Goal: Task Accomplishment & Management: Use online tool/utility

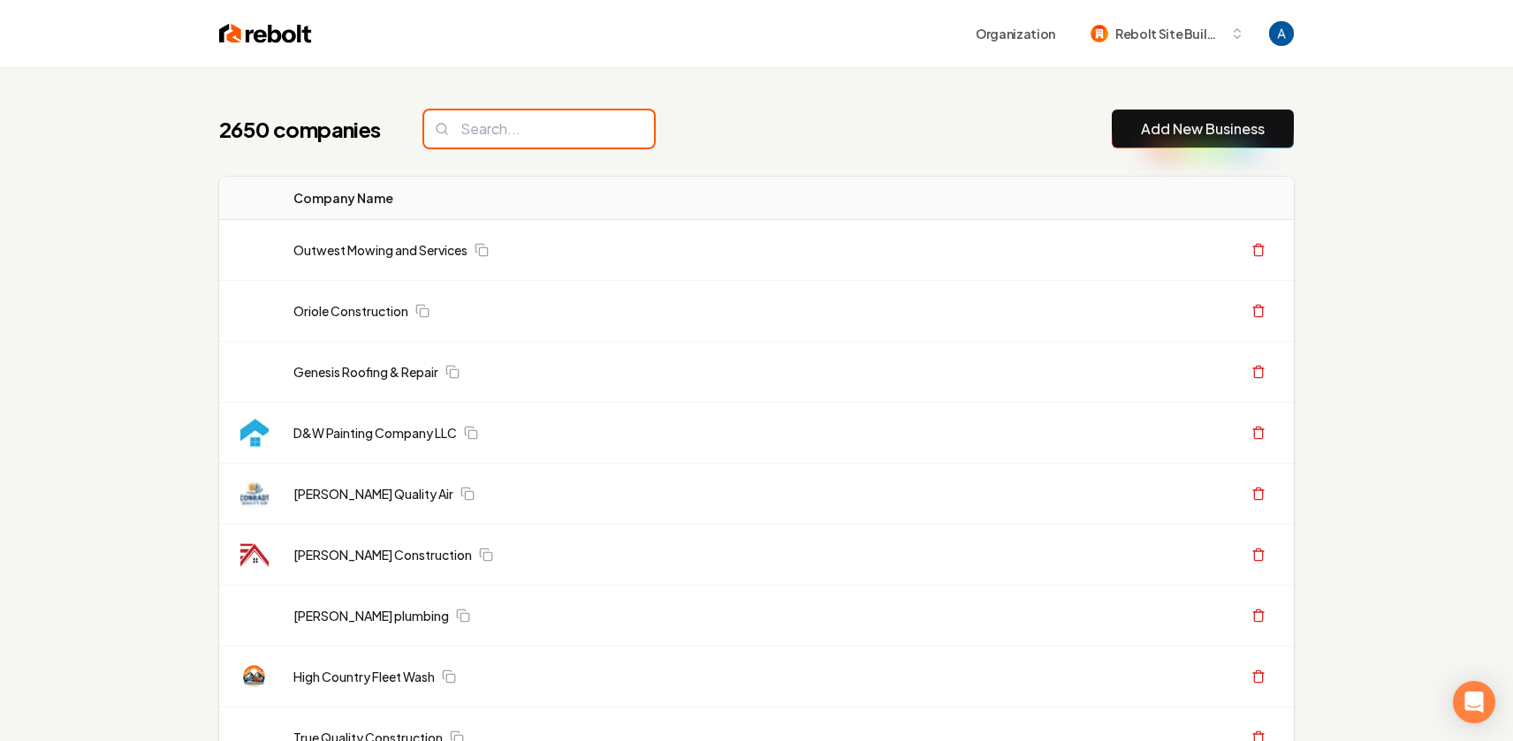
click at [506, 139] on input "search" at bounding box center [539, 128] width 230 height 37
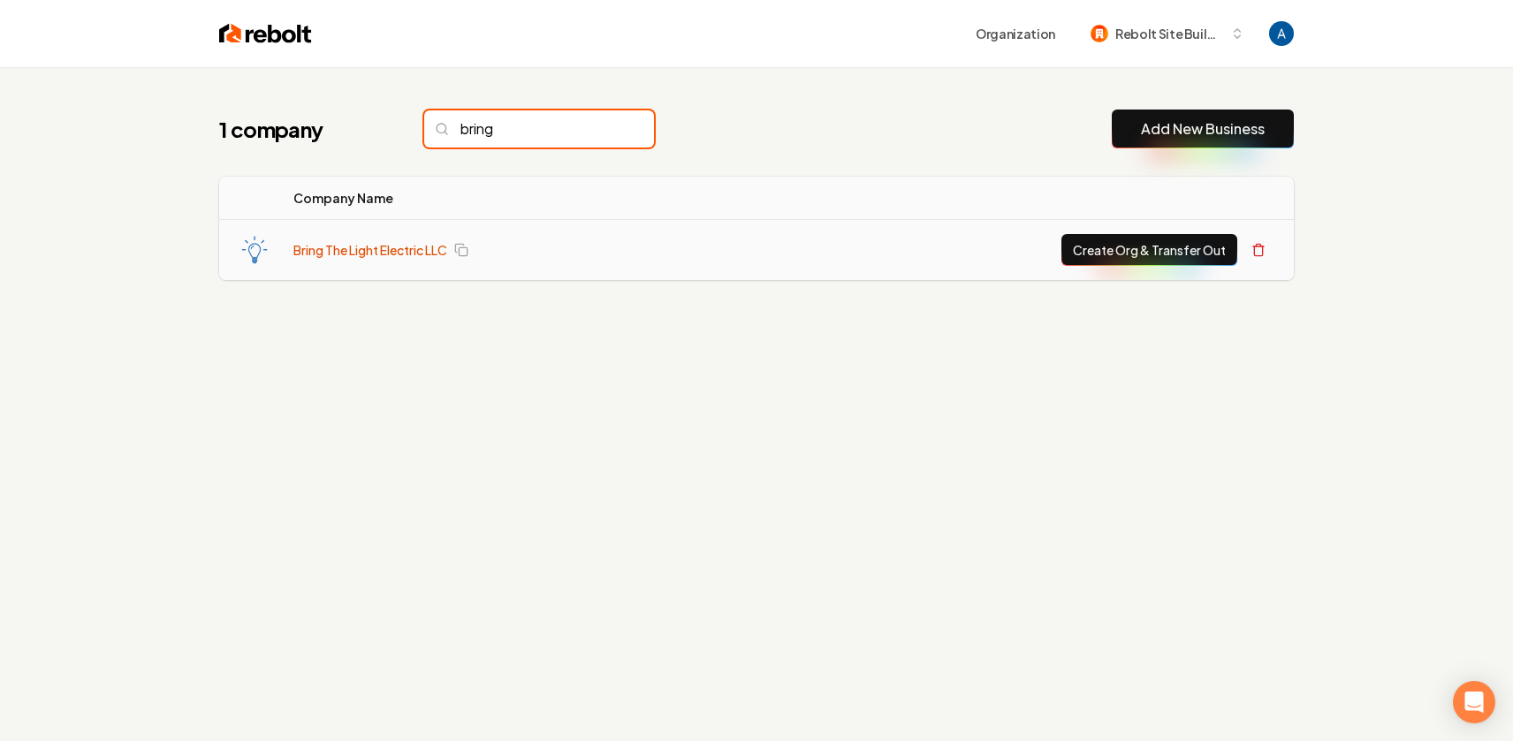
type input "bring"
click at [404, 245] on link "Bring The Light Electric LLC" at bounding box center [370, 250] width 154 height 18
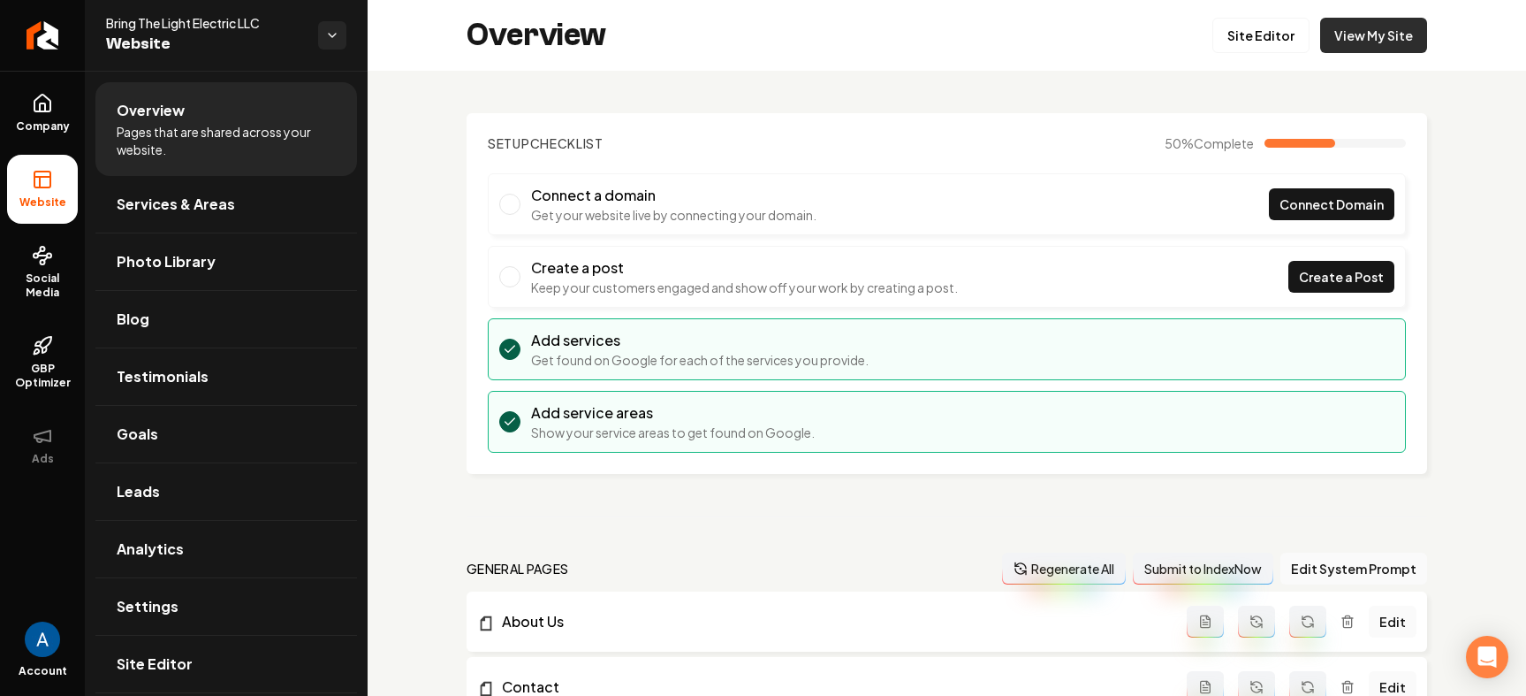
click at [1368, 42] on link "View My Site" at bounding box center [1373, 35] width 107 height 35
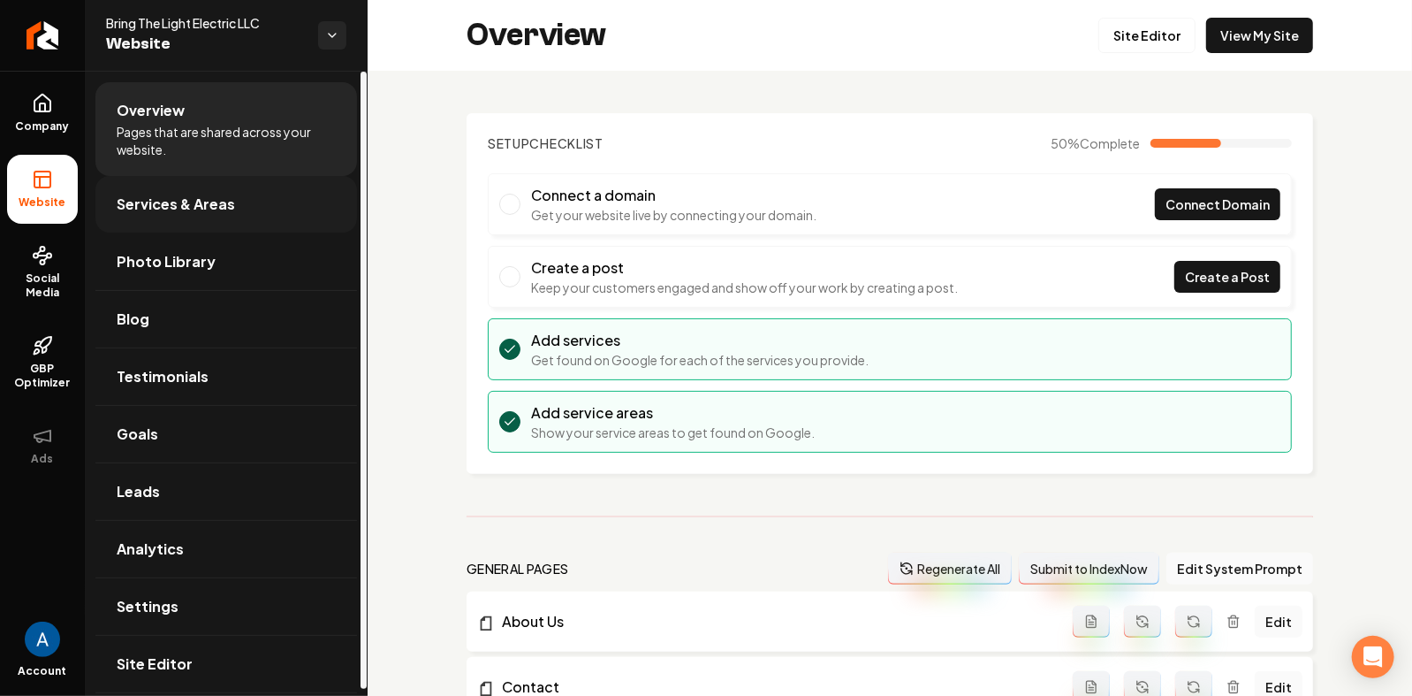
click at [218, 211] on span "Services & Areas" at bounding box center [176, 204] width 118 height 21
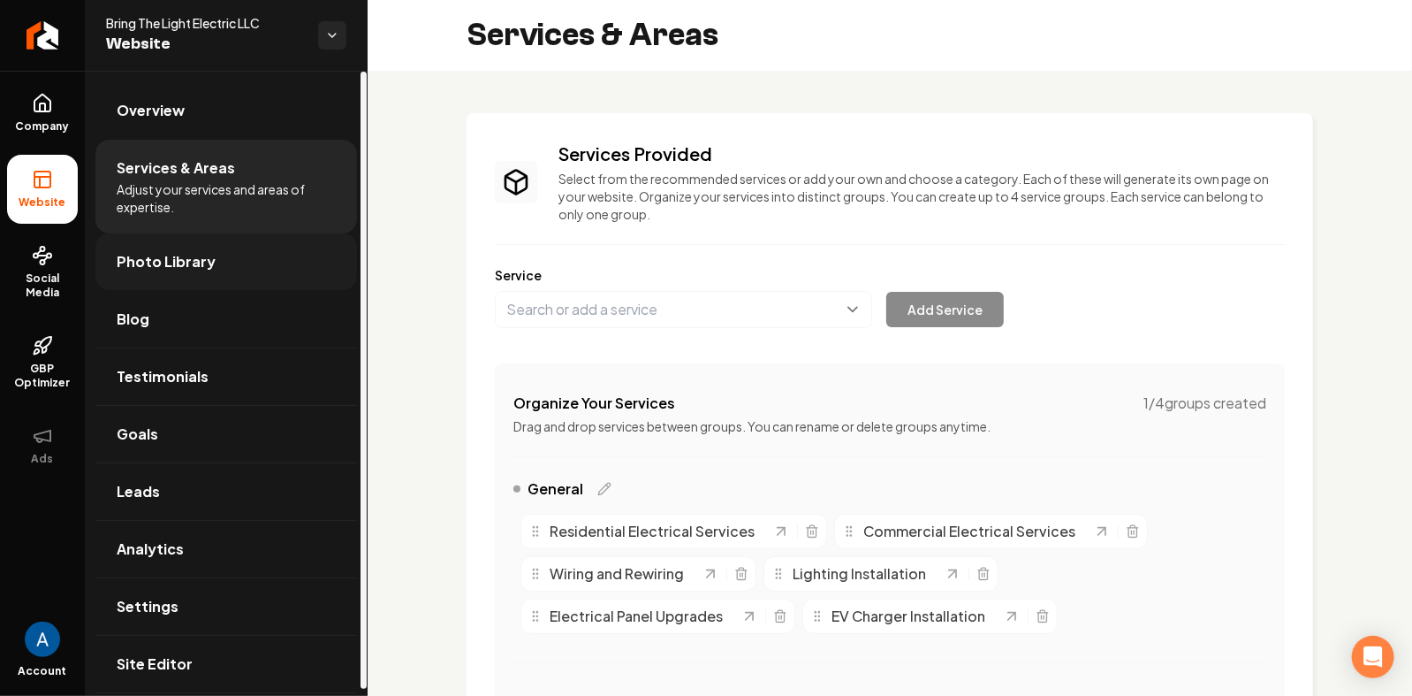
click at [194, 263] on span "Photo Library" at bounding box center [166, 261] width 99 height 21
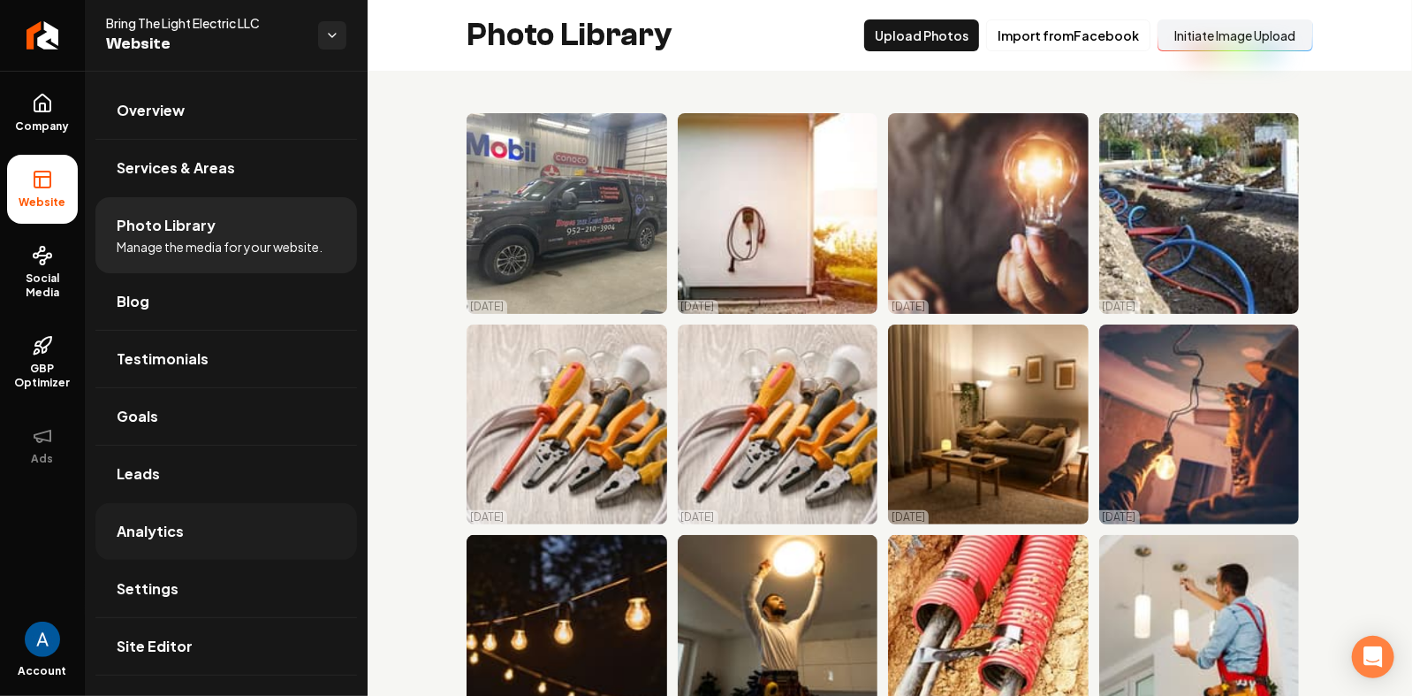
click at [142, 525] on span "Analytics" at bounding box center [150, 531] width 67 height 21
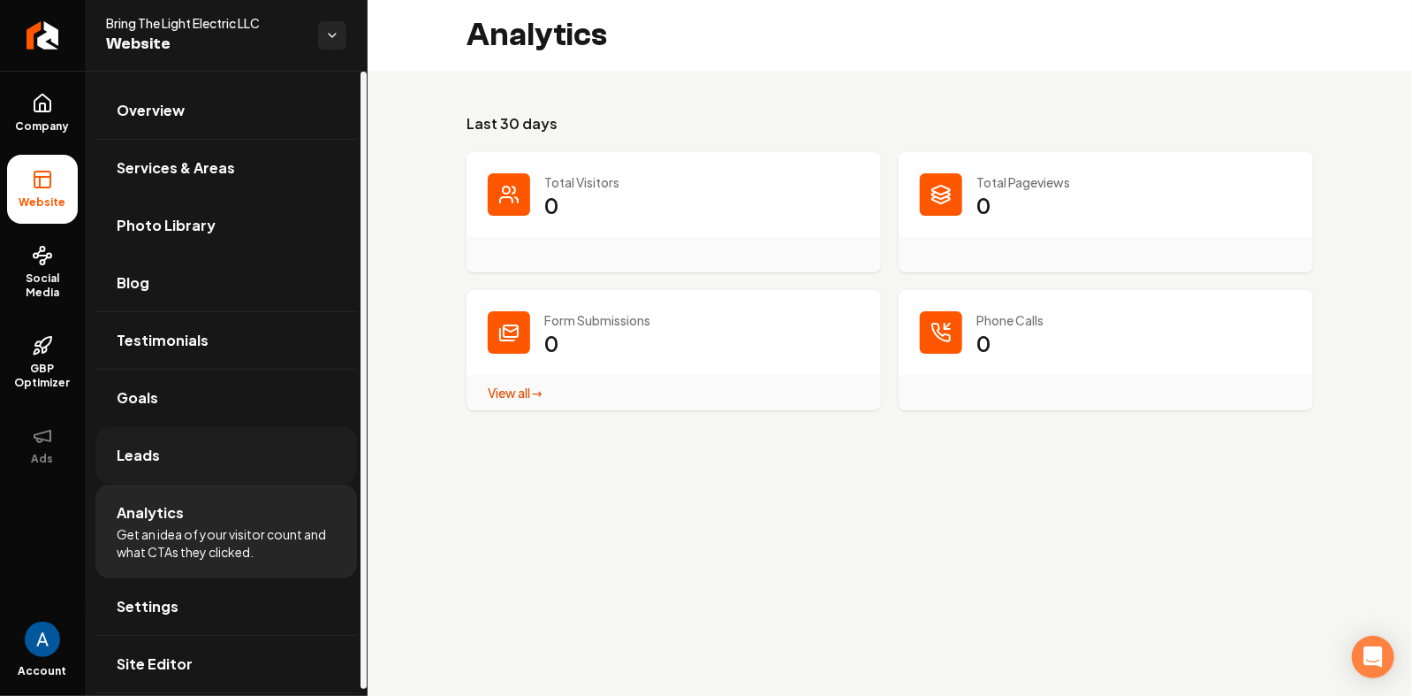
click at [145, 458] on span "Leads" at bounding box center [138, 455] width 43 height 21
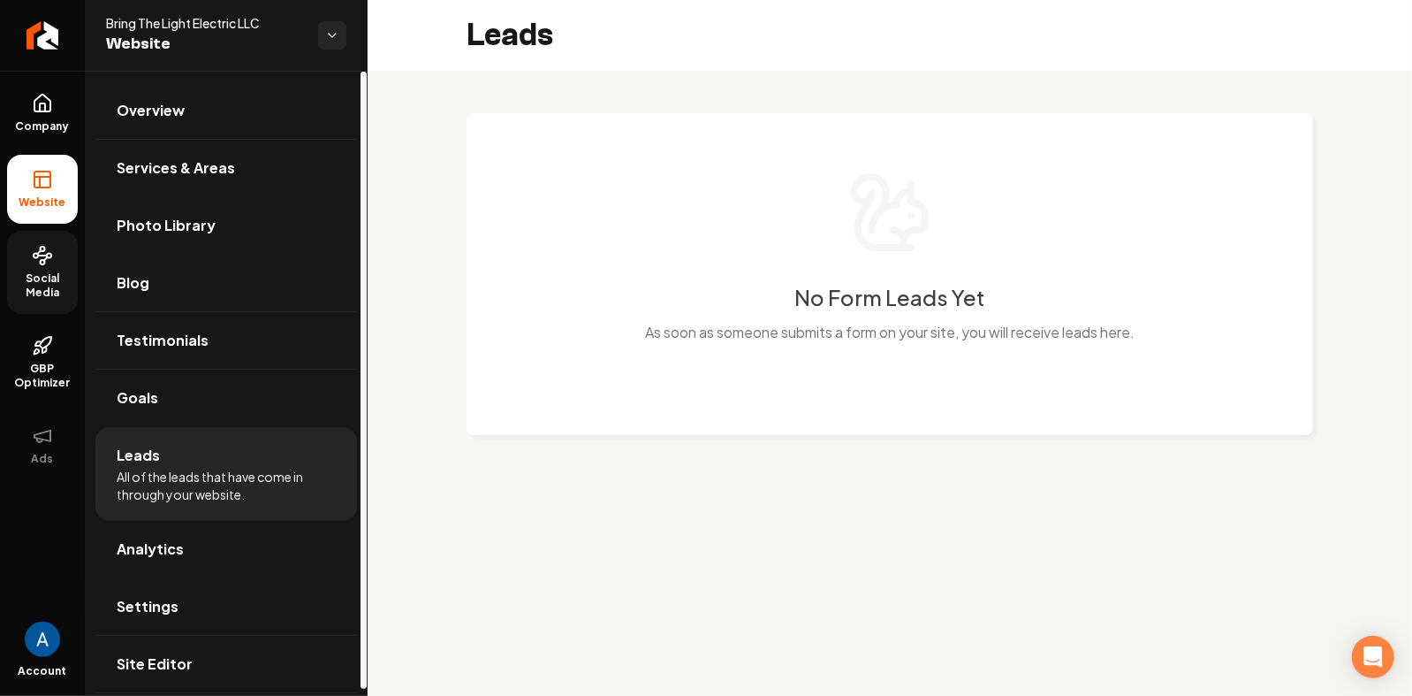
click at [45, 276] on span "Social Media" at bounding box center [42, 285] width 71 height 28
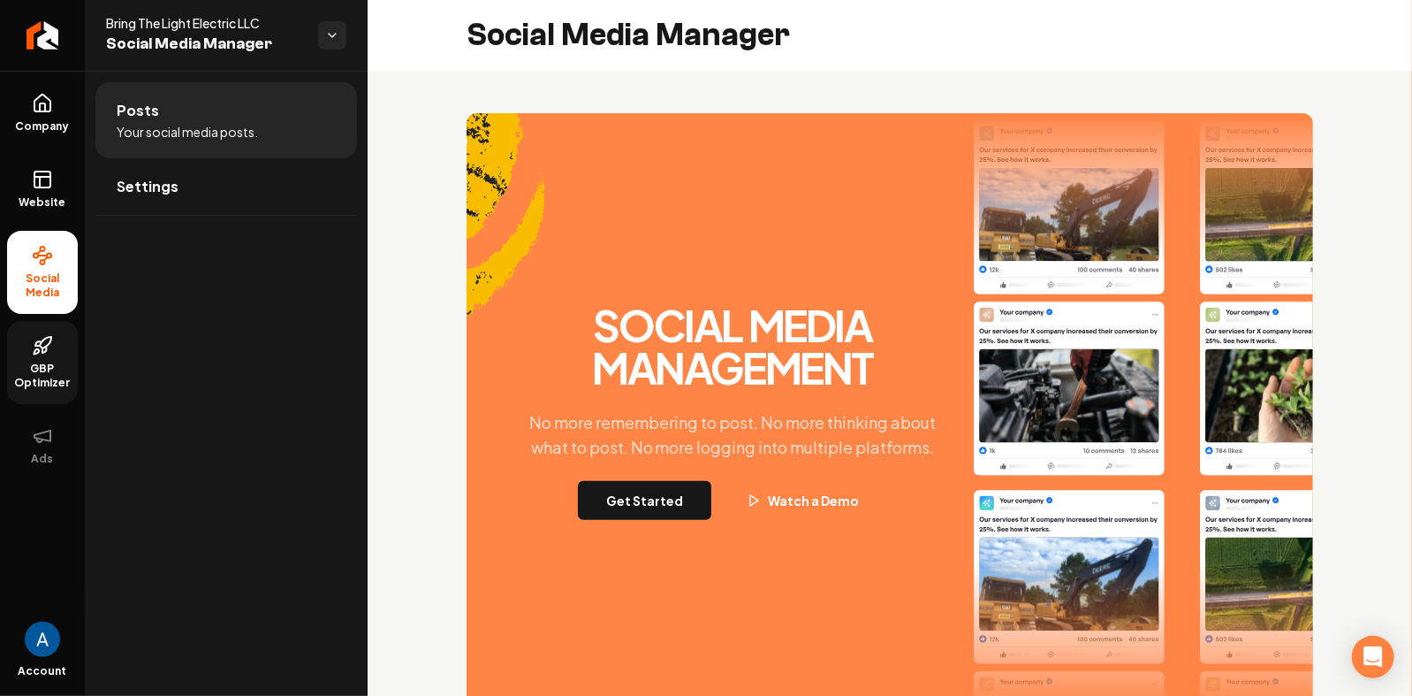
click at [39, 356] on link "GBP Optimizer" at bounding box center [42, 362] width 71 height 83
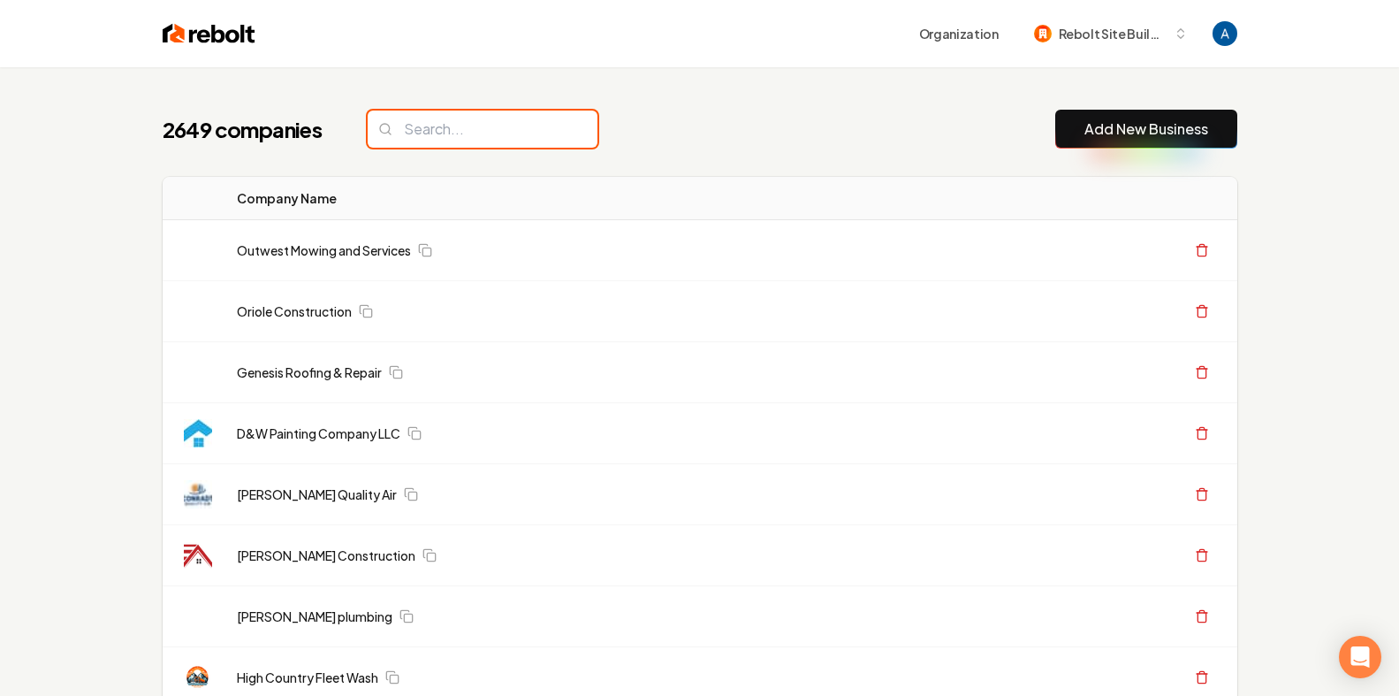
click at [427, 121] on input "search" at bounding box center [483, 128] width 230 height 37
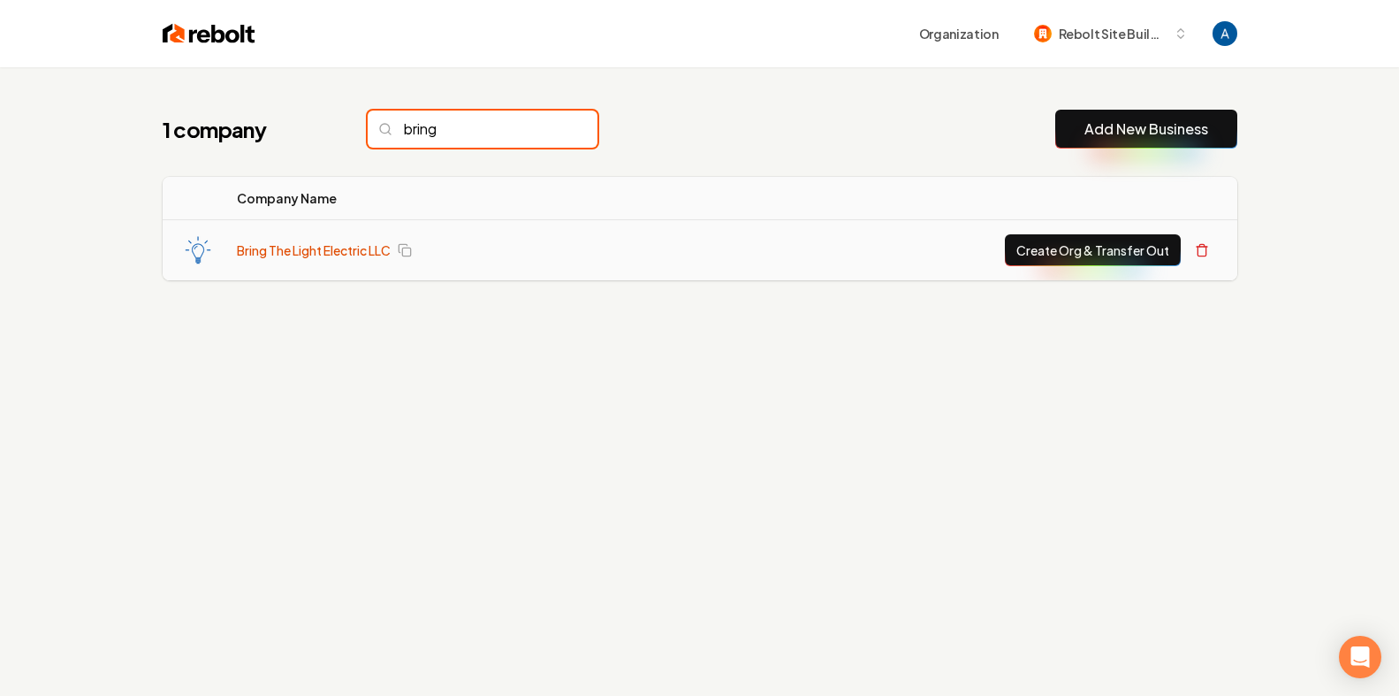
type input "bring"
click at [329, 247] on link "Bring The Light Electric LLC" at bounding box center [314, 250] width 154 height 18
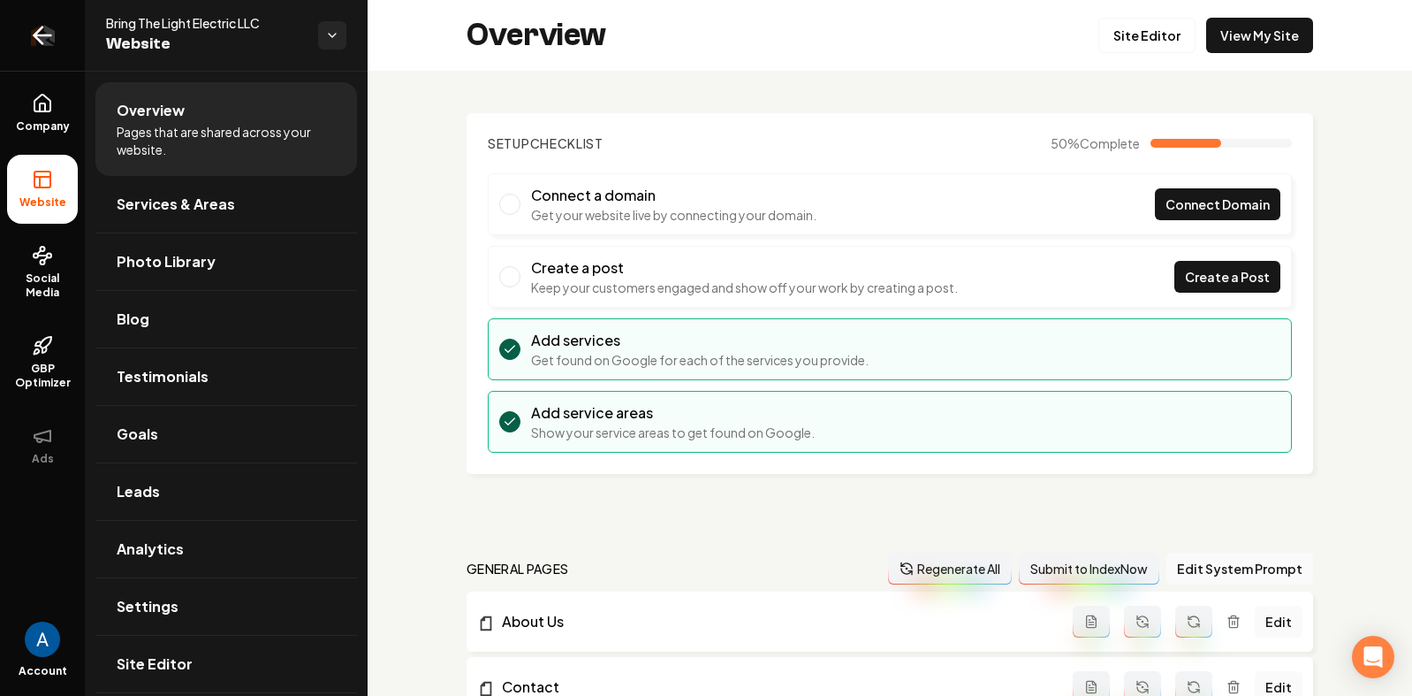
click at [19, 37] on link "Return to dashboard" at bounding box center [42, 35] width 85 height 71
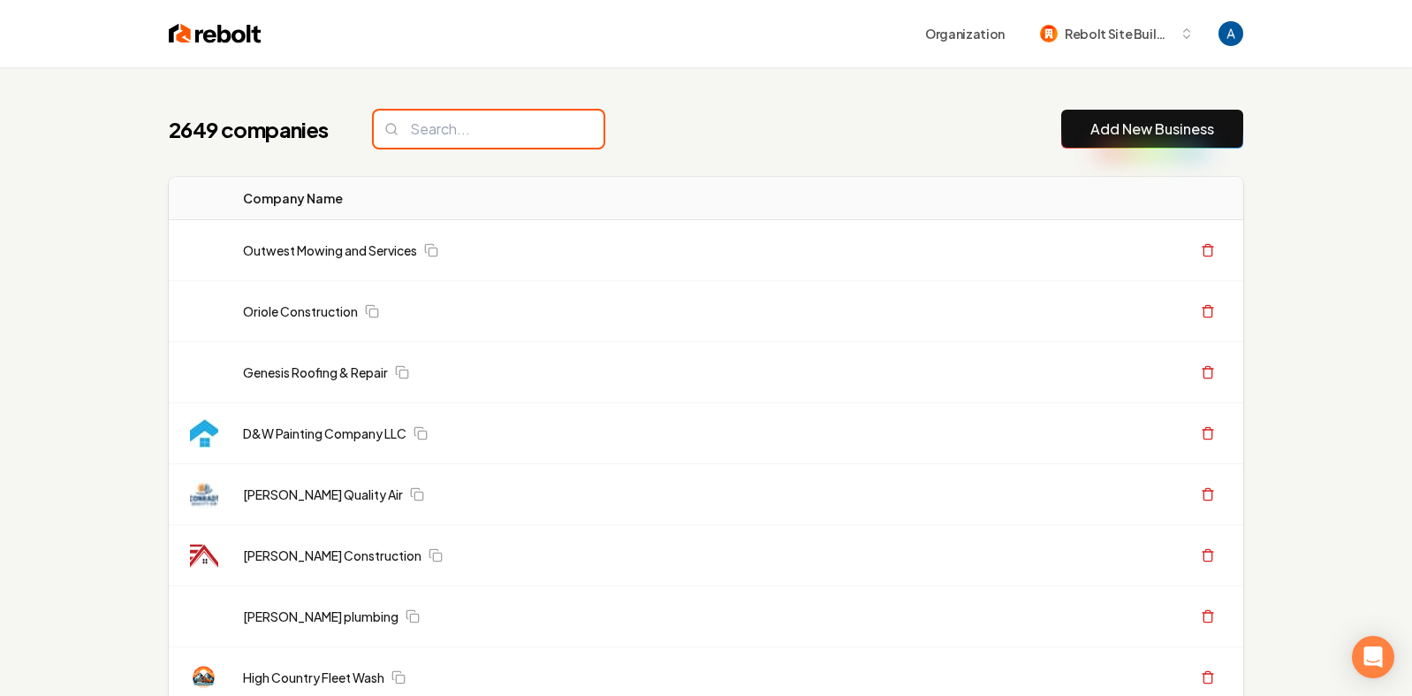
click at [464, 129] on input "search" at bounding box center [489, 128] width 230 height 37
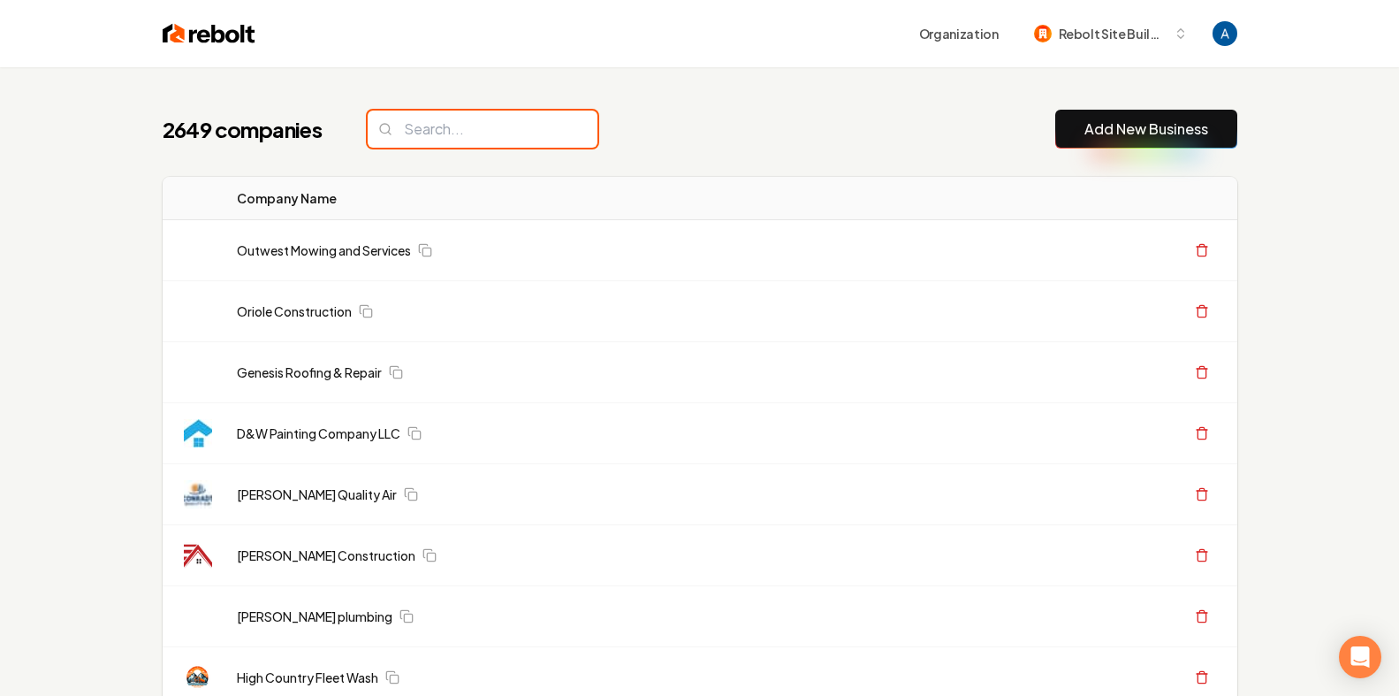
type input "n"
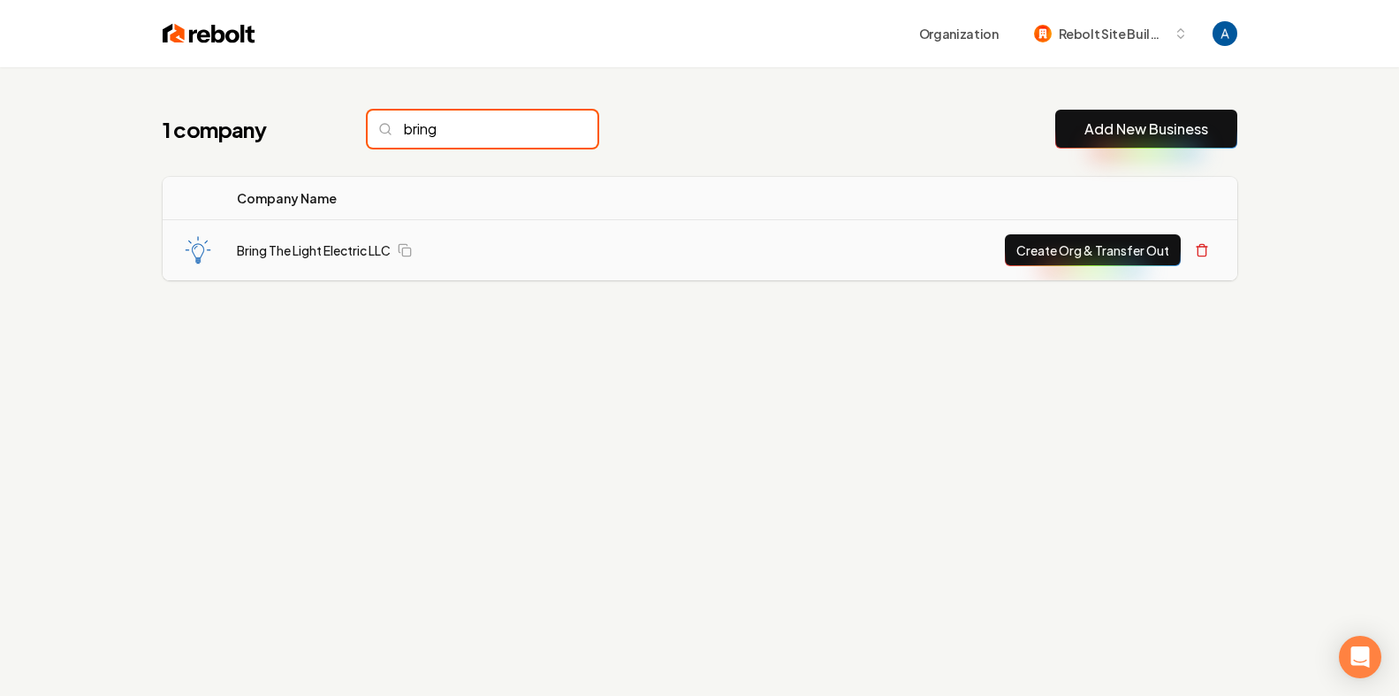
type input "bring"
click at [1126, 251] on button "Create Org & Transfer Out" at bounding box center [1093, 250] width 176 height 32
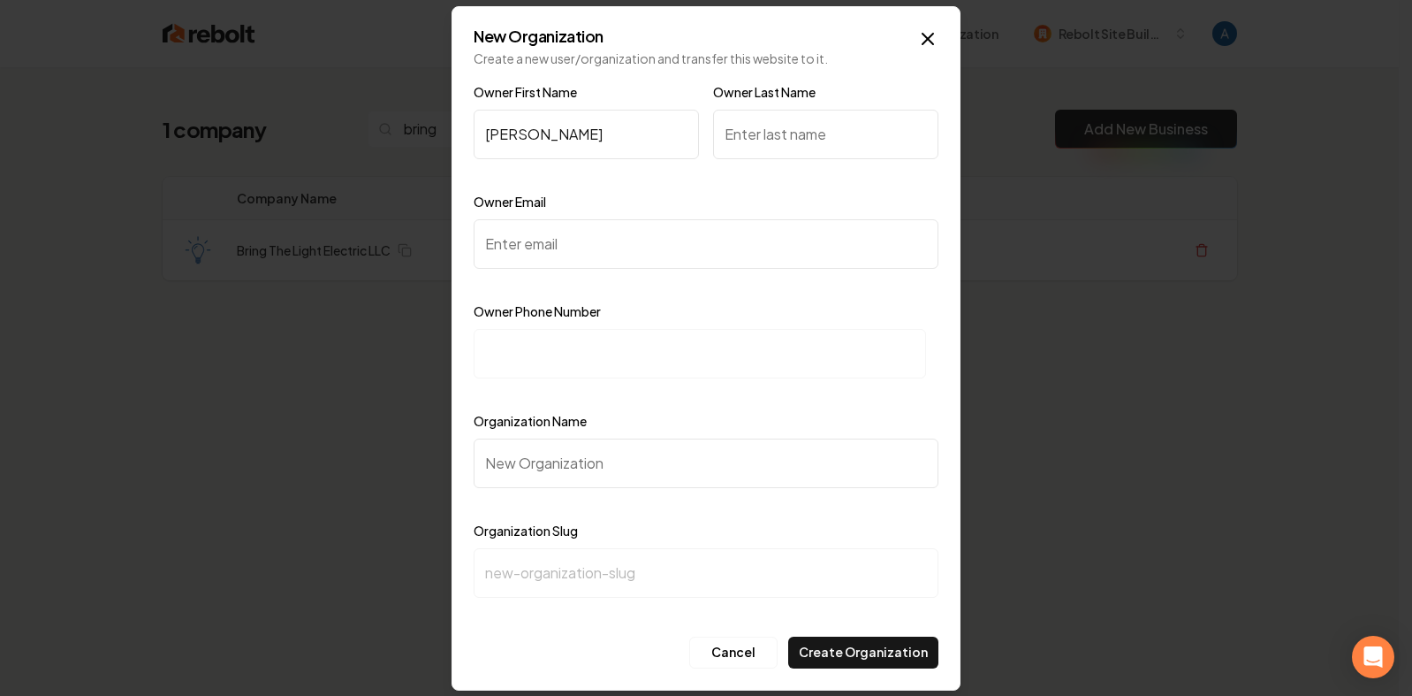
type input "[PERSON_NAME]"
click at [760, 145] on input "Owner Last Name" at bounding box center [825, 134] width 225 height 49
type input "H"
type input "[PERSON_NAME]"
click at [588, 255] on input "Owner Email" at bounding box center [706, 243] width 465 height 49
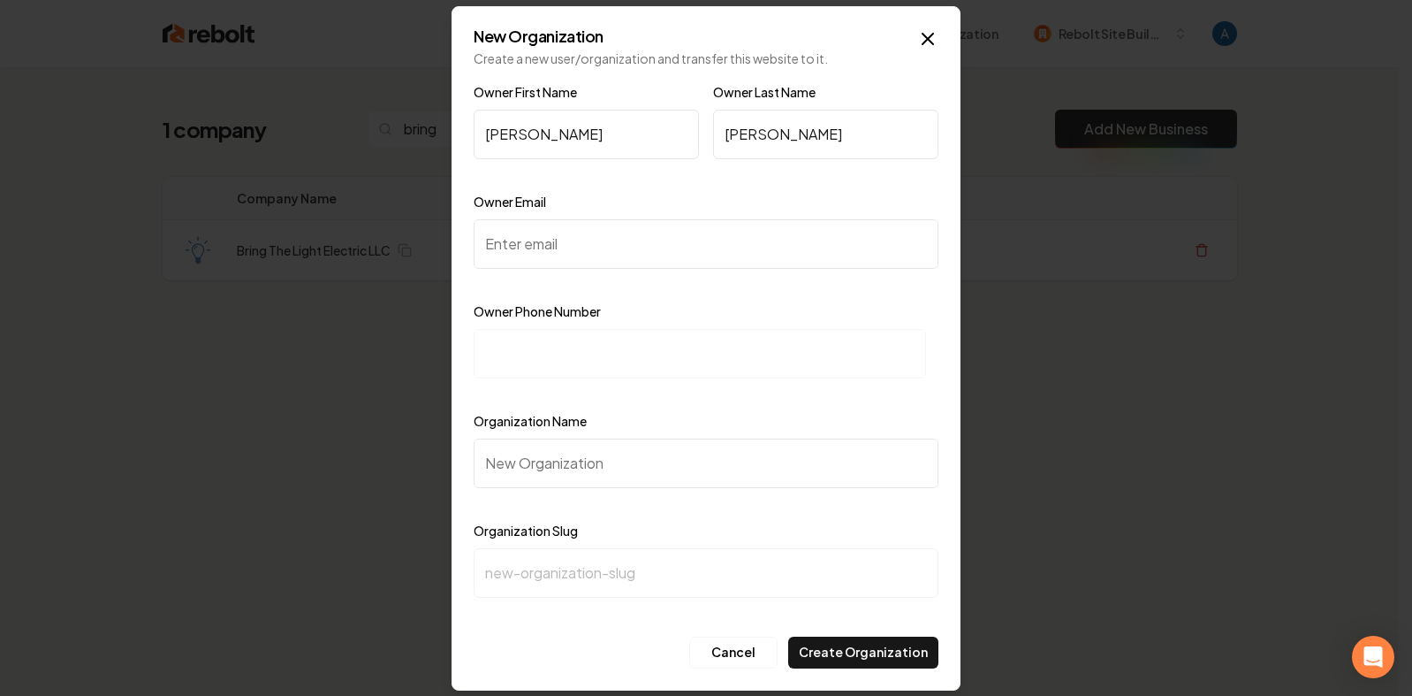
paste input "[EMAIL_ADDRESS][DOMAIN_NAME]"
type input "[EMAIL_ADDRESS][DOMAIN_NAME]"
click at [557, 368] on input at bounding box center [700, 353] width 452 height 49
click at [536, 353] on input at bounding box center [700, 353] width 452 height 49
paste input "[PHONE_NUMBER]"
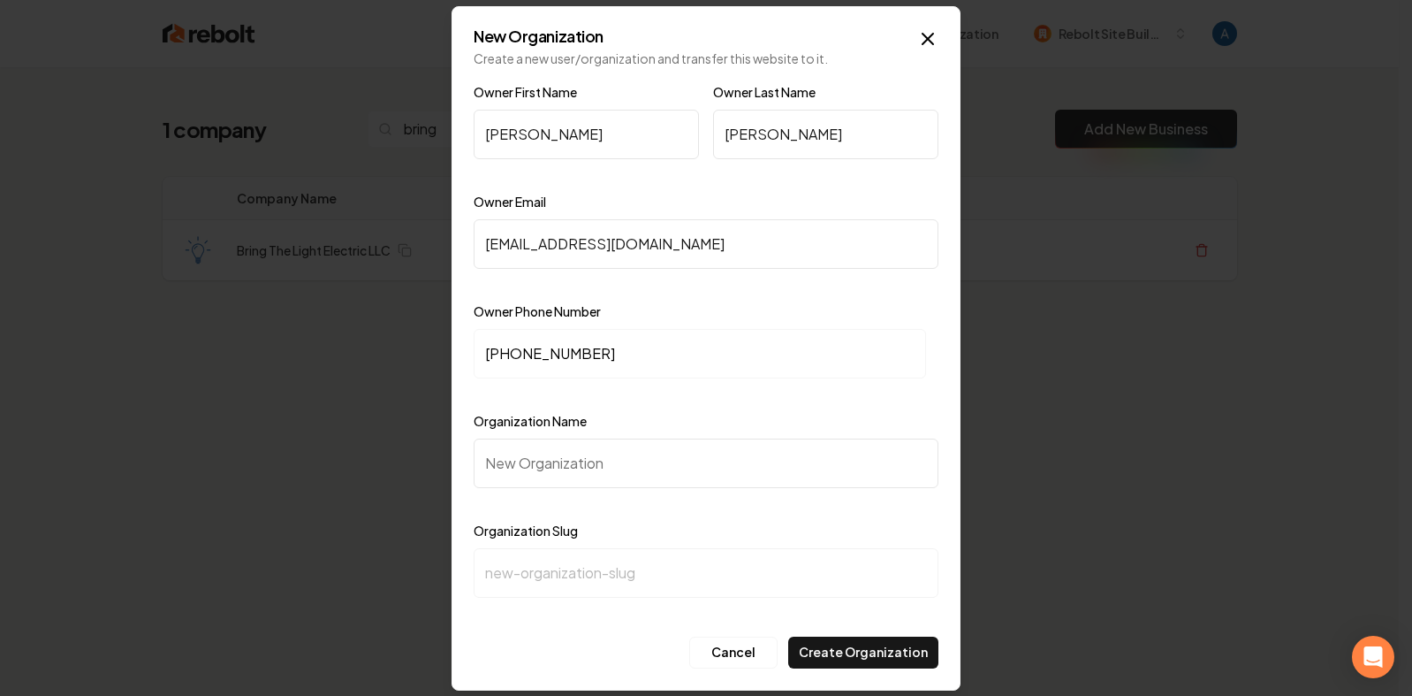
type input "[PHONE_NUMBER]"
click at [620, 468] on input "Organization Name" at bounding box center [706, 462] width 465 height 49
type input "B"
type input "b"
type input "Br"
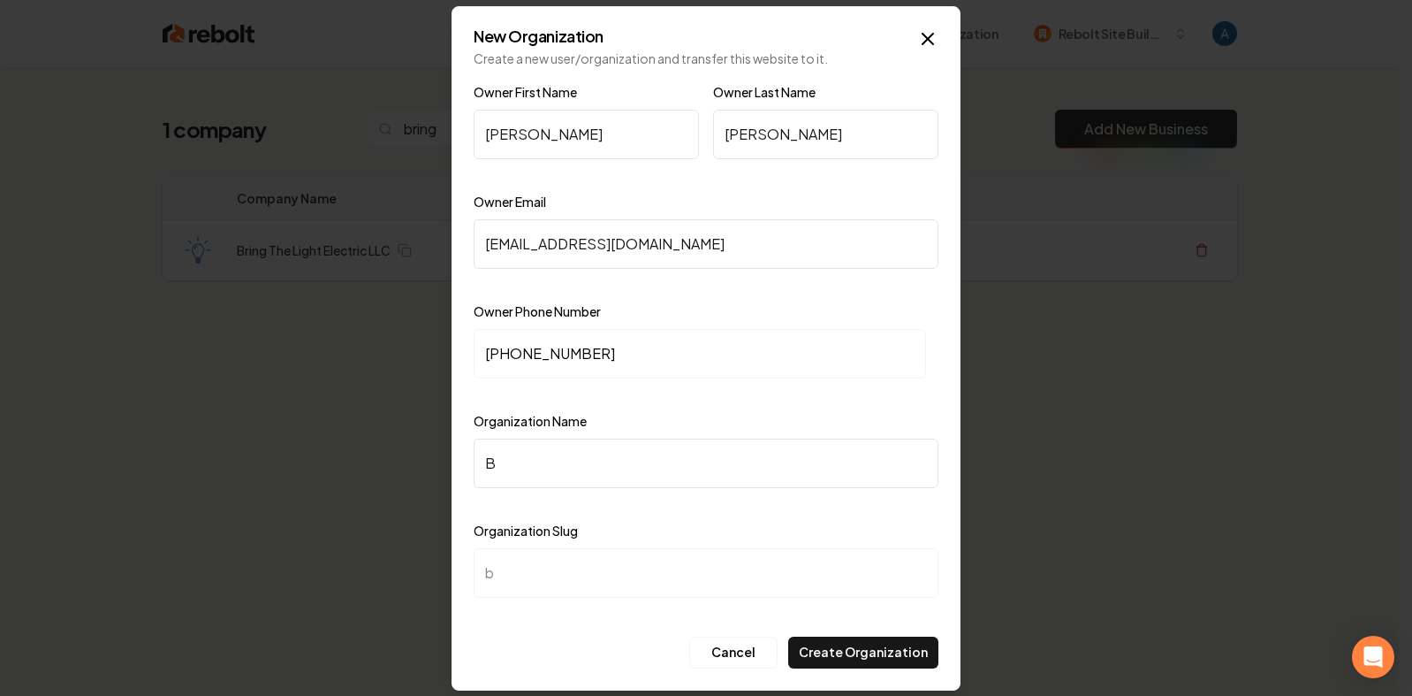
type input "br"
type input "Bri"
type input "bri"
type input "Brin"
type input "brin"
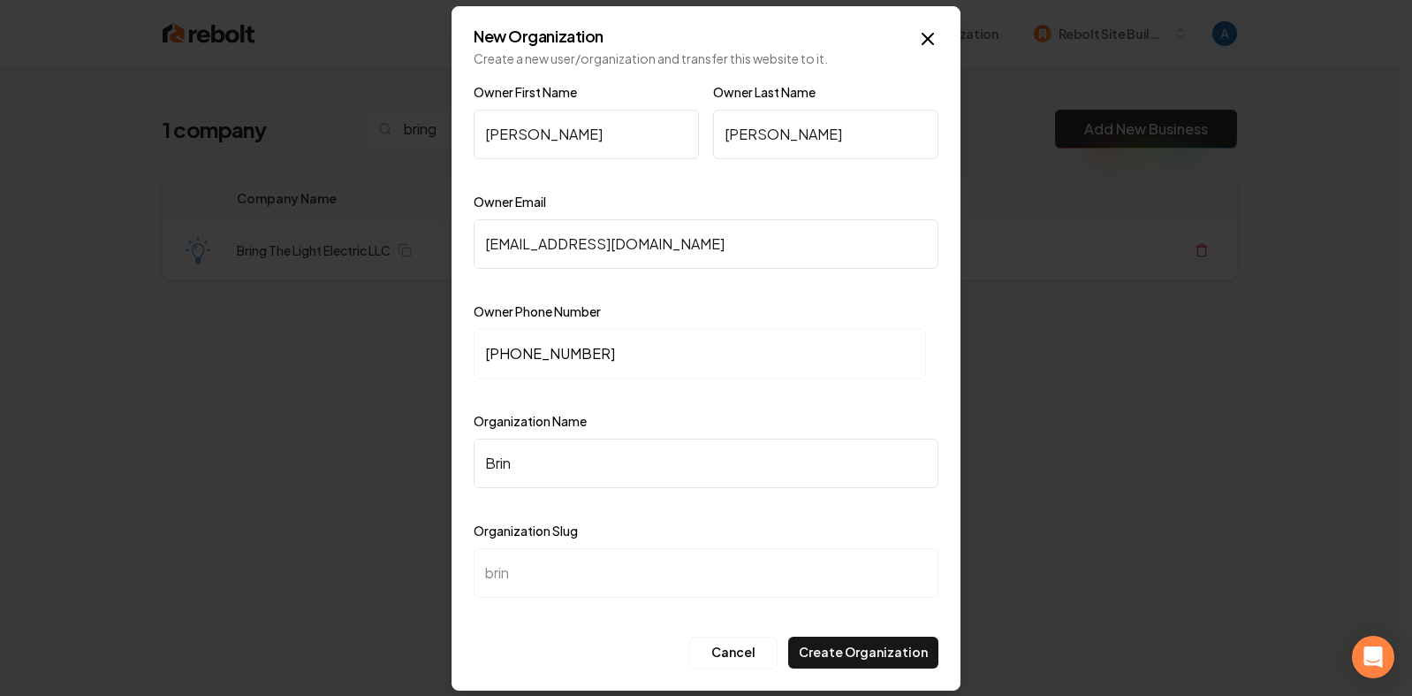
type input "Bring"
type input "bring"
type input "Bring T"
type input "bring-t"
type input "Bring Th"
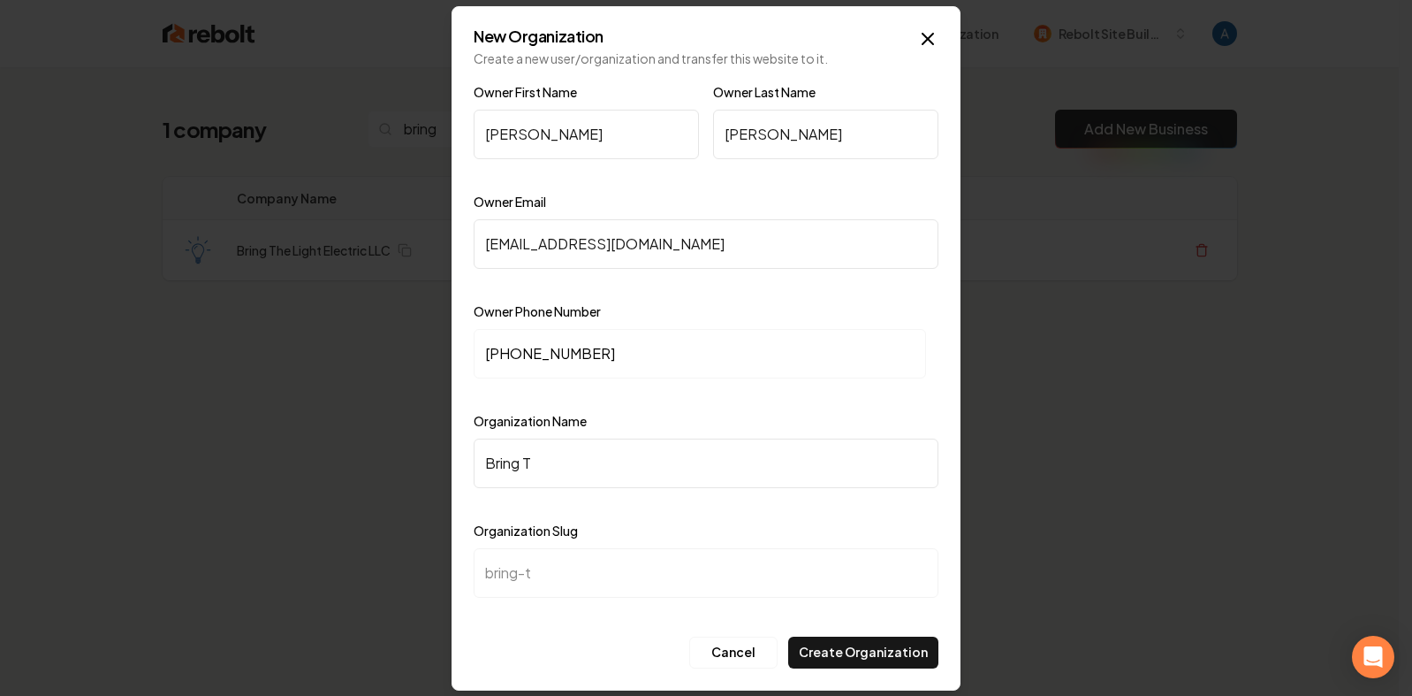
type input "bring-th"
type input "Bring The"
type input "bring-the"
type input "Bring The L"
type input "bring-the-l"
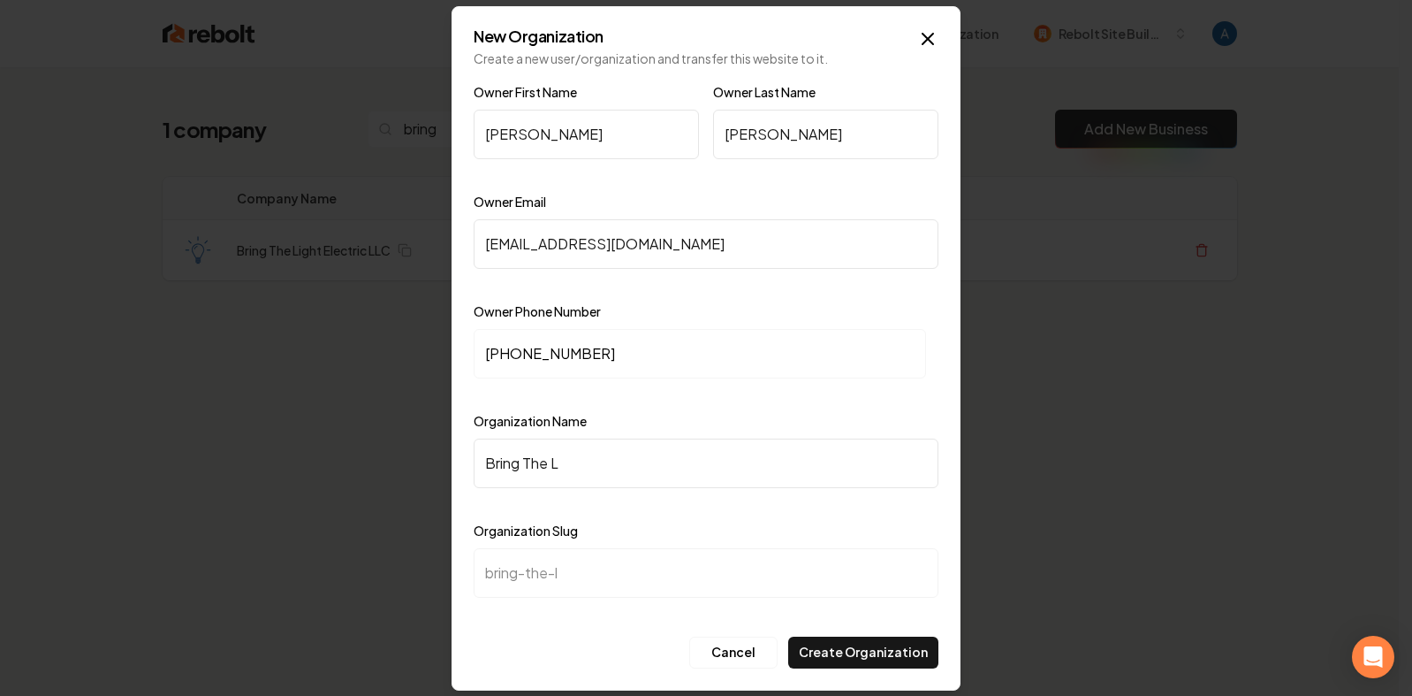
type input "Bring The Li"
type input "bring-the-li"
type input "Bring The Lig"
type input "bring-the-lig"
type input "Bring The Ligh"
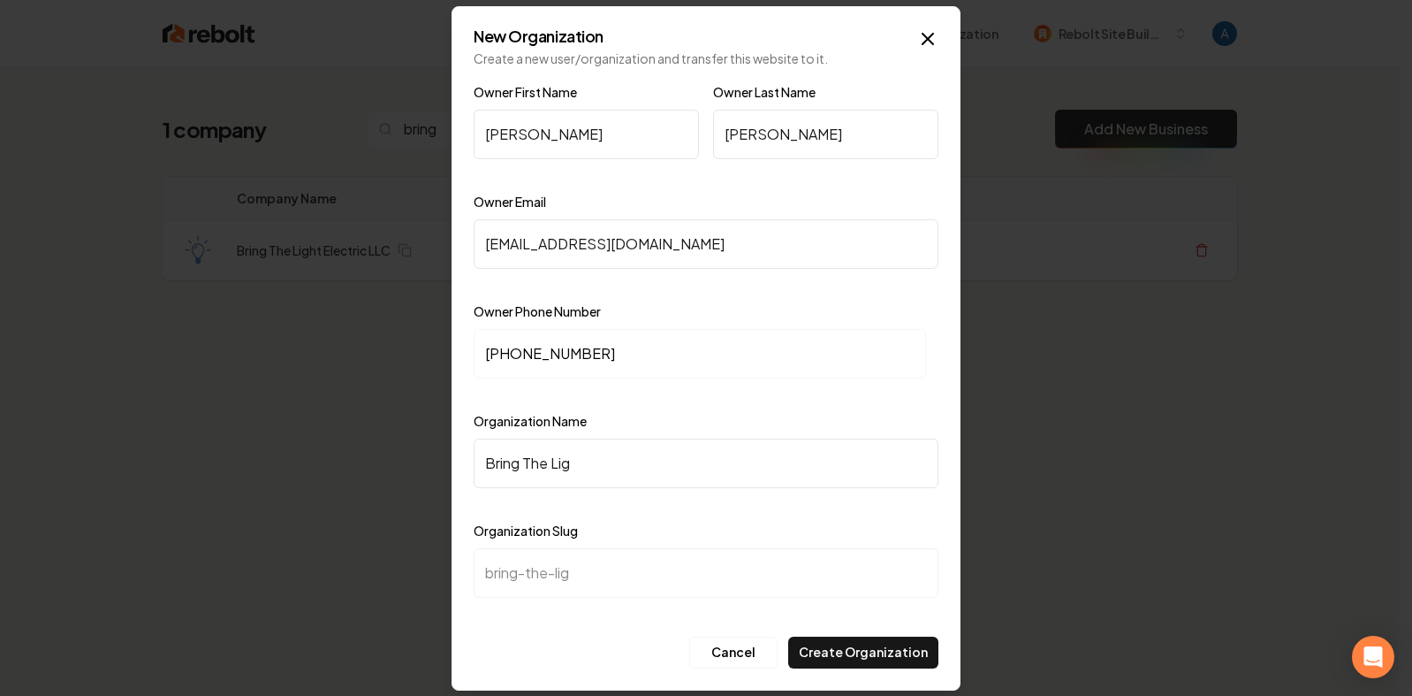
type input "bring-the-ligh"
type input "Bring The Light"
type input "bring-the-light"
type input "Bring The Light E"
type input "bring-the-light-e"
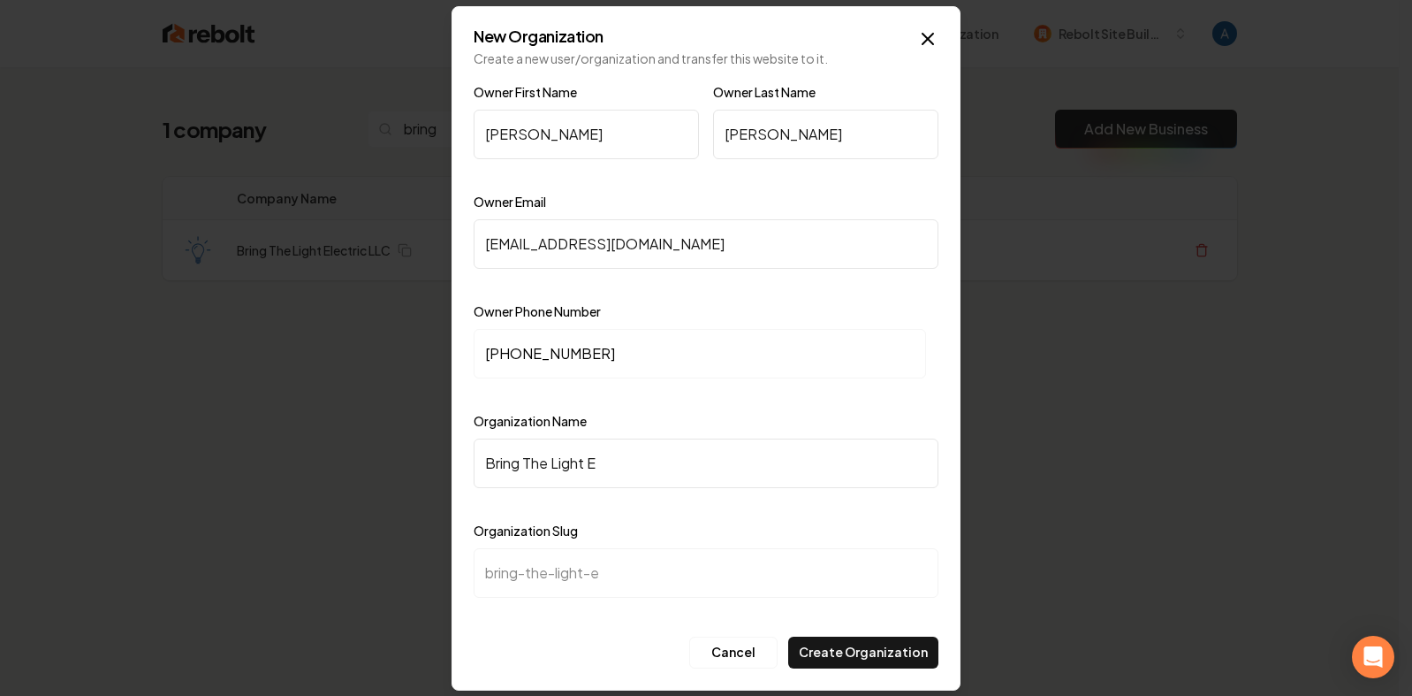
type input "Bring The Light El"
type input "bring-the-light-el"
type input "Bring The Light Ele"
type input "bring-the-light-ele"
type input "Bring The Light Elec"
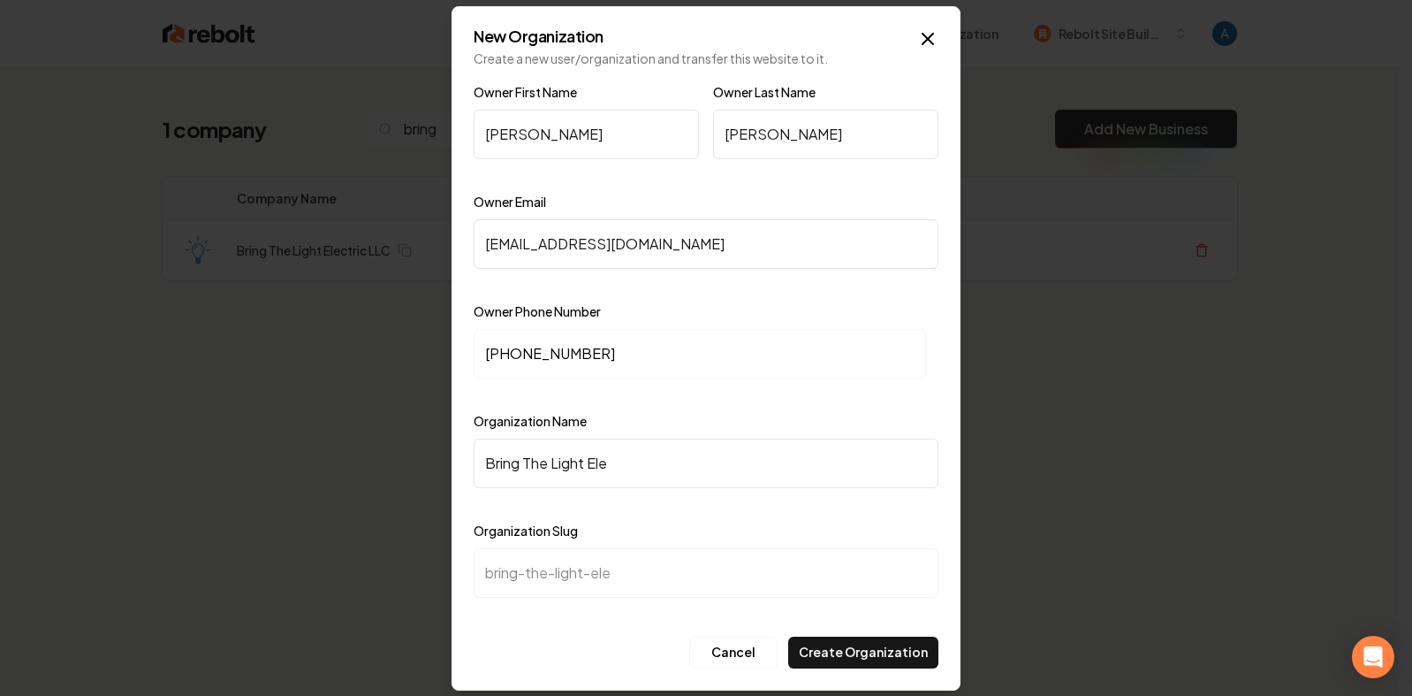
type input "bring-the-light-elec"
type input "Bring The Light Elect"
type input "bring-the-light-elect"
type input "Bring The Light Electr"
type input "bring-the-light-electr"
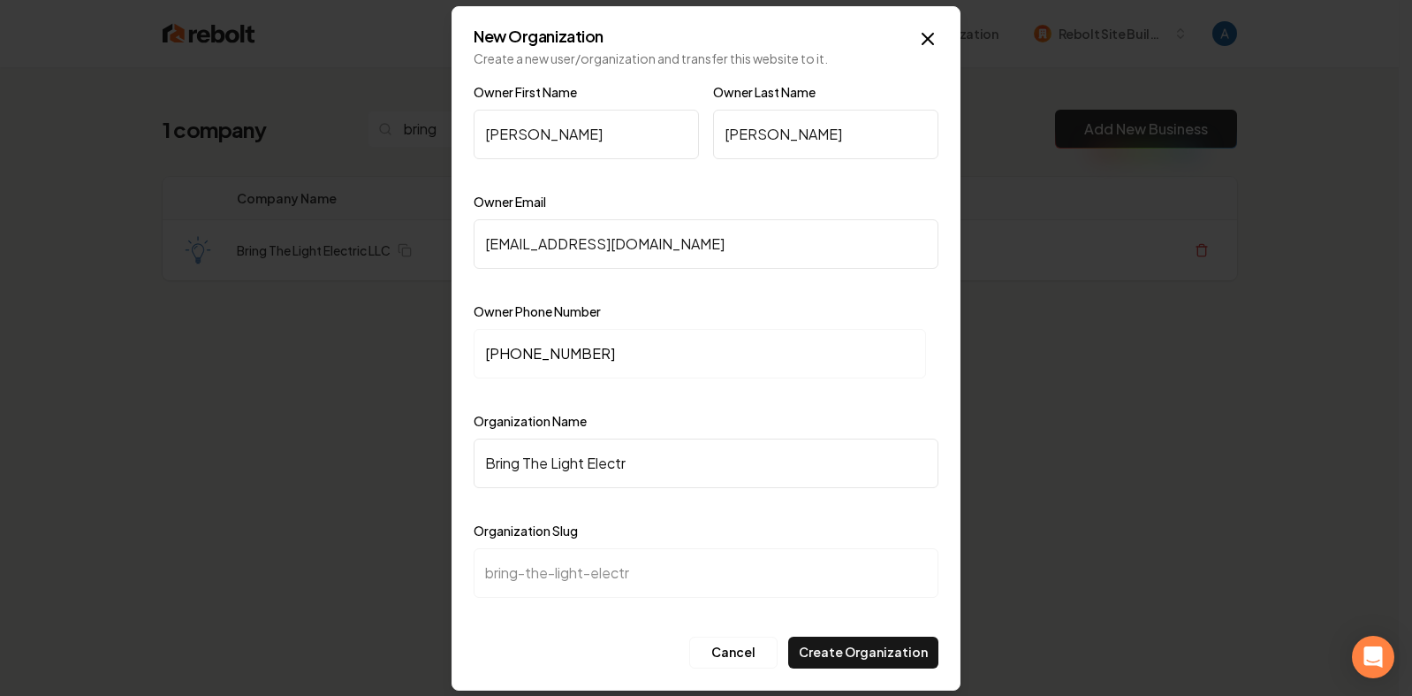
type input "Bring The Light Electri"
type input "bring-the-light-electri"
type input "Bring The Light Electric"
type input "bring-the-light-electric"
type input "Bring The Light Electric L"
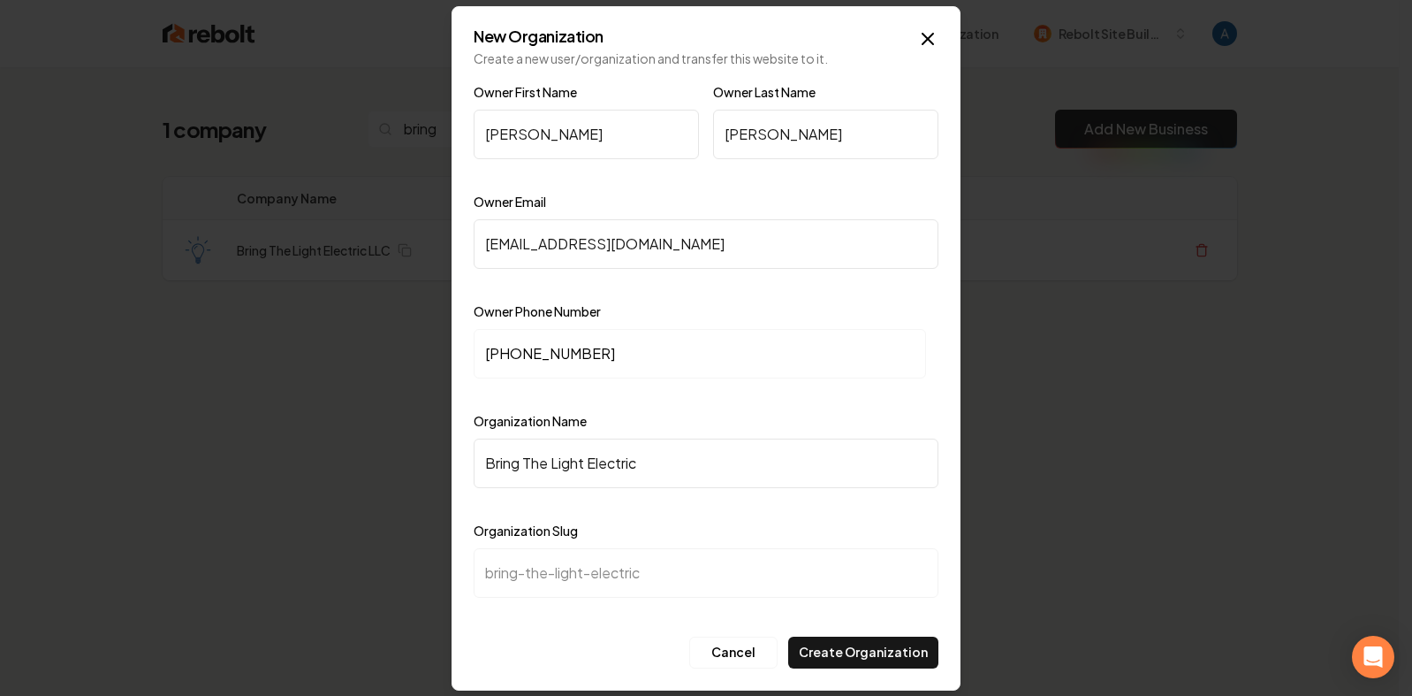
type input "bring-the-light-electric-l"
type input "Bring The Light Electric LL"
type input "bring-the-light-electric-ll"
type input "Bring The Light Electric LLC"
type input "bring-the-light-electric-llc"
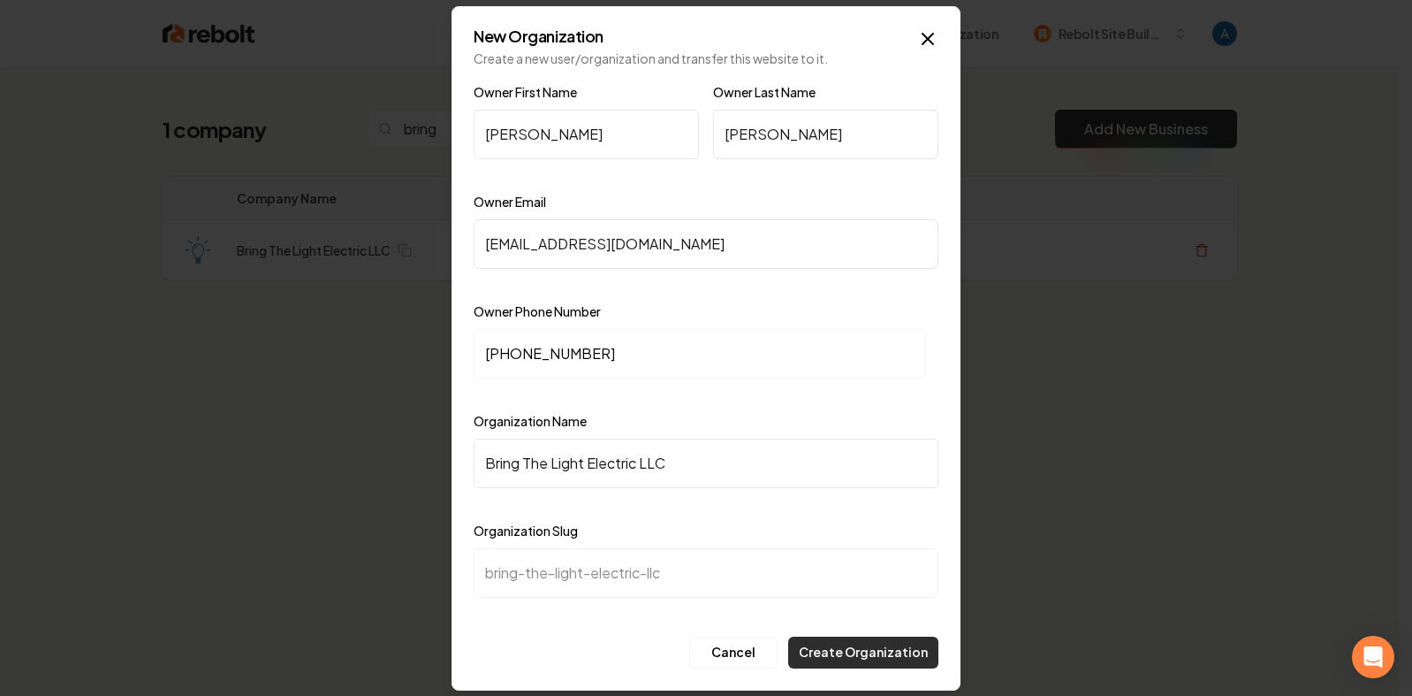
type input "Bring The Light Electric LLC"
click at [870, 657] on button "Create Organization" at bounding box center [863, 652] width 150 height 32
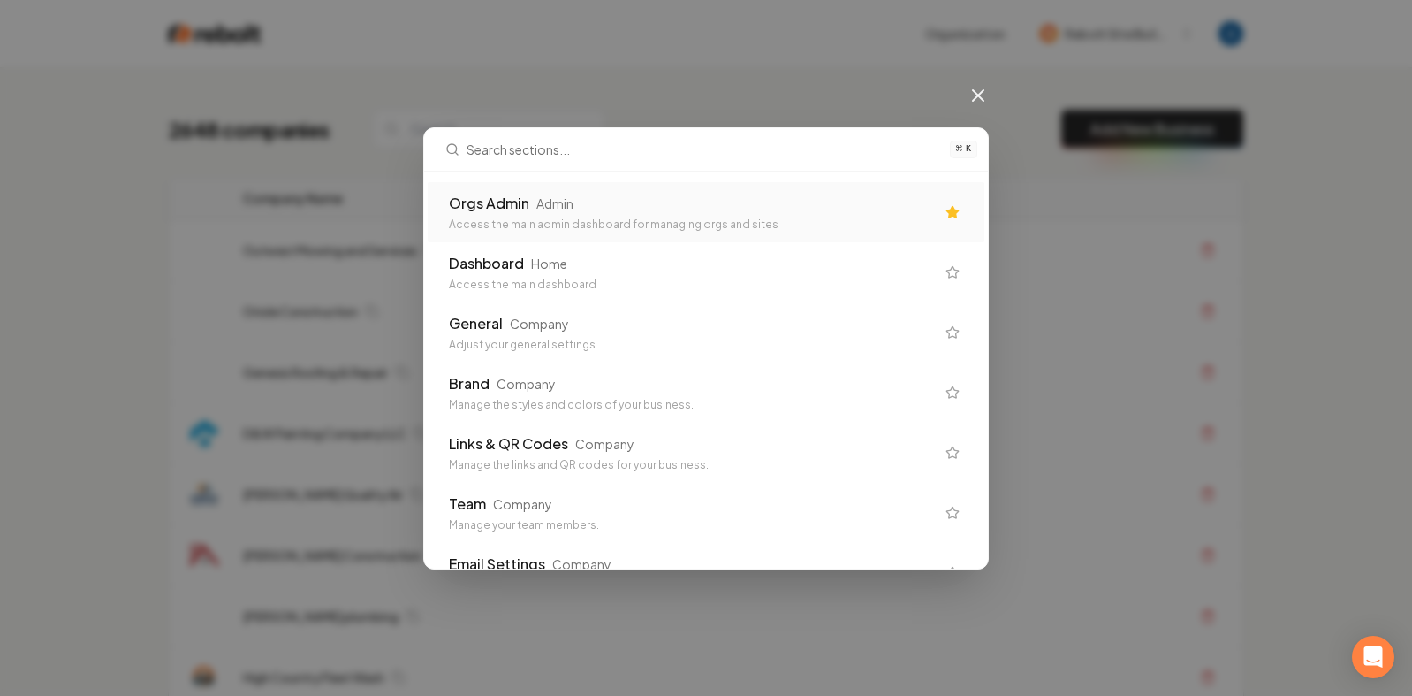
click at [606, 196] on div "Orgs Admin Admin" at bounding box center [692, 203] width 486 height 21
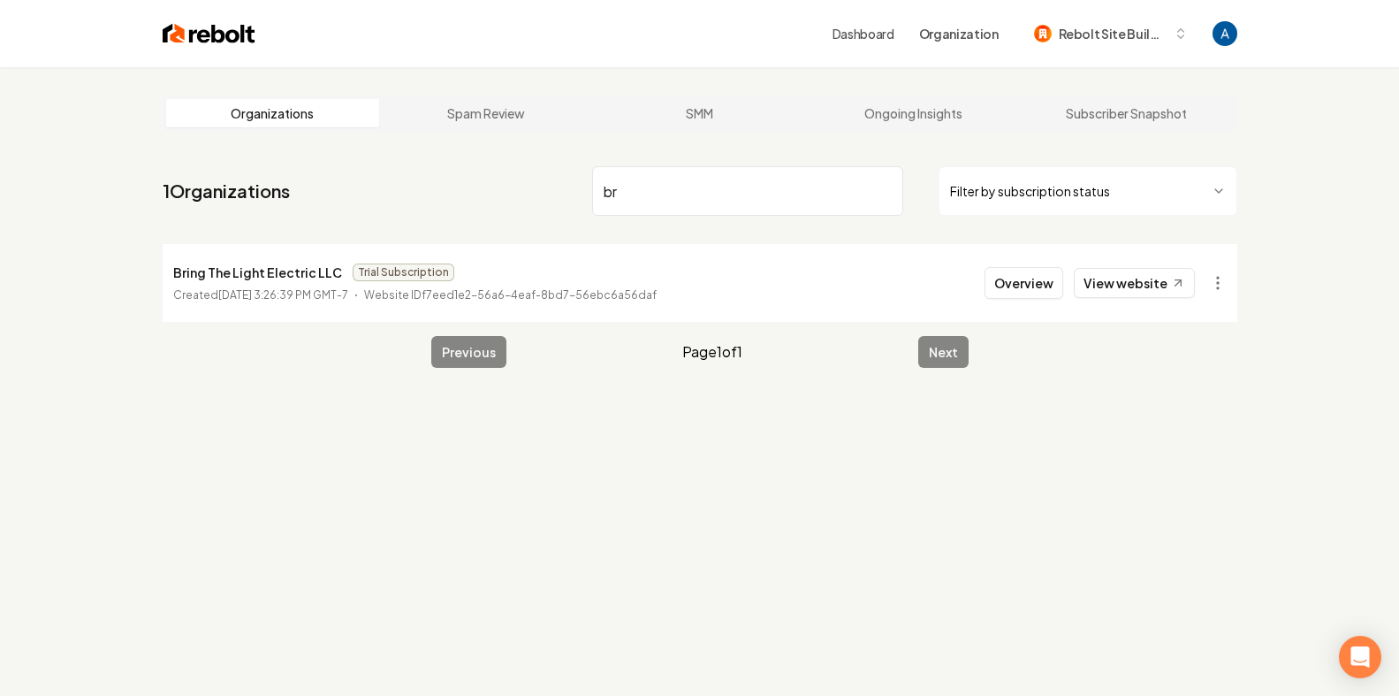
type input "b"
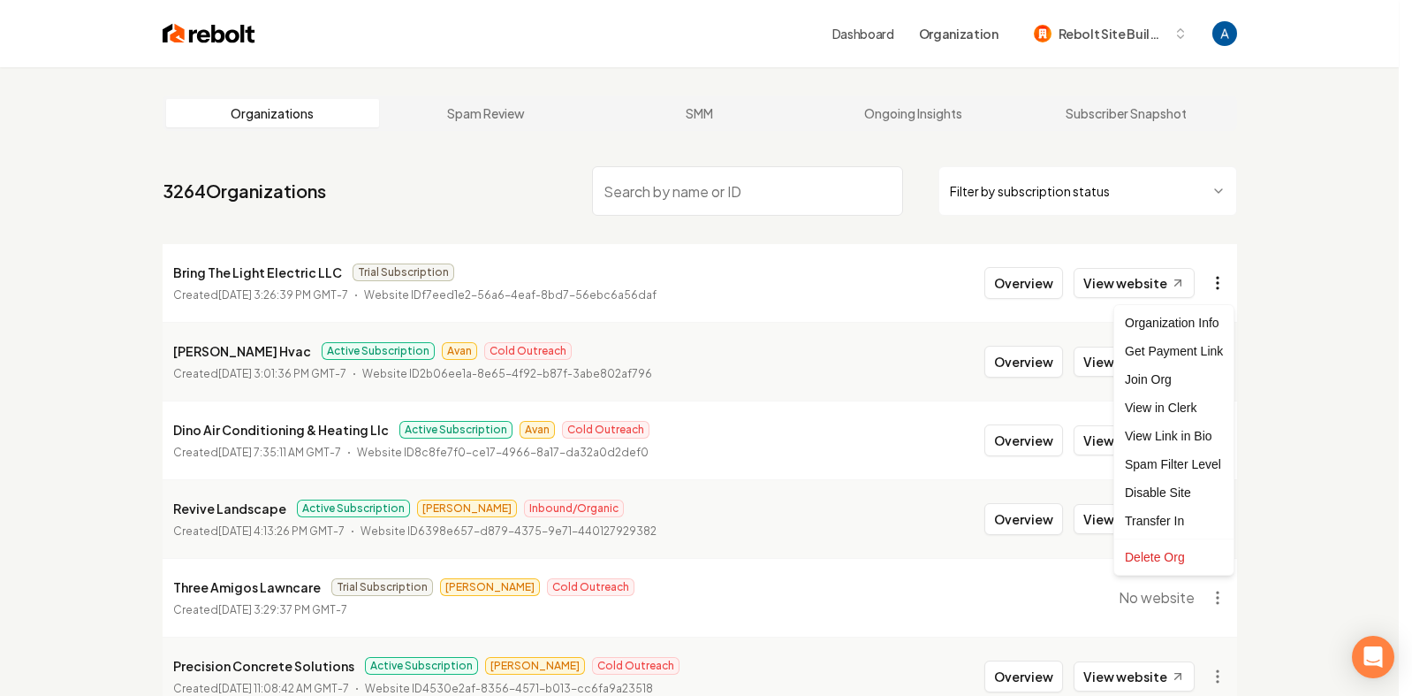
click at [1220, 286] on html "Dashboard Organization Rebolt Site Builder Organizations Spam Review SMM Ongoin…" at bounding box center [706, 348] width 1412 height 696
click at [1188, 351] on div "Get Payment Link" at bounding box center [1174, 351] width 112 height 28
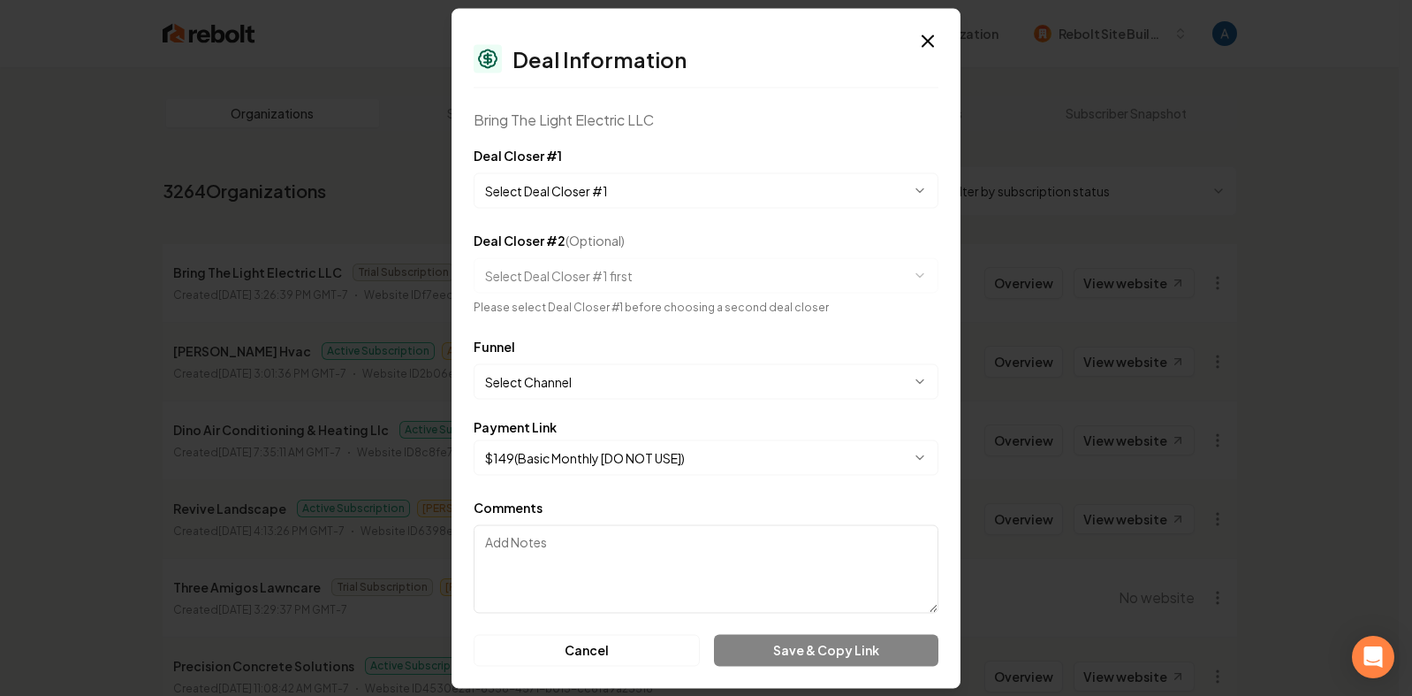
click at [712, 194] on body "Dashboard Organization Rebolt Site Builder Organizations Spam Review SMM Ongoin…" at bounding box center [699, 348] width 1399 height 696
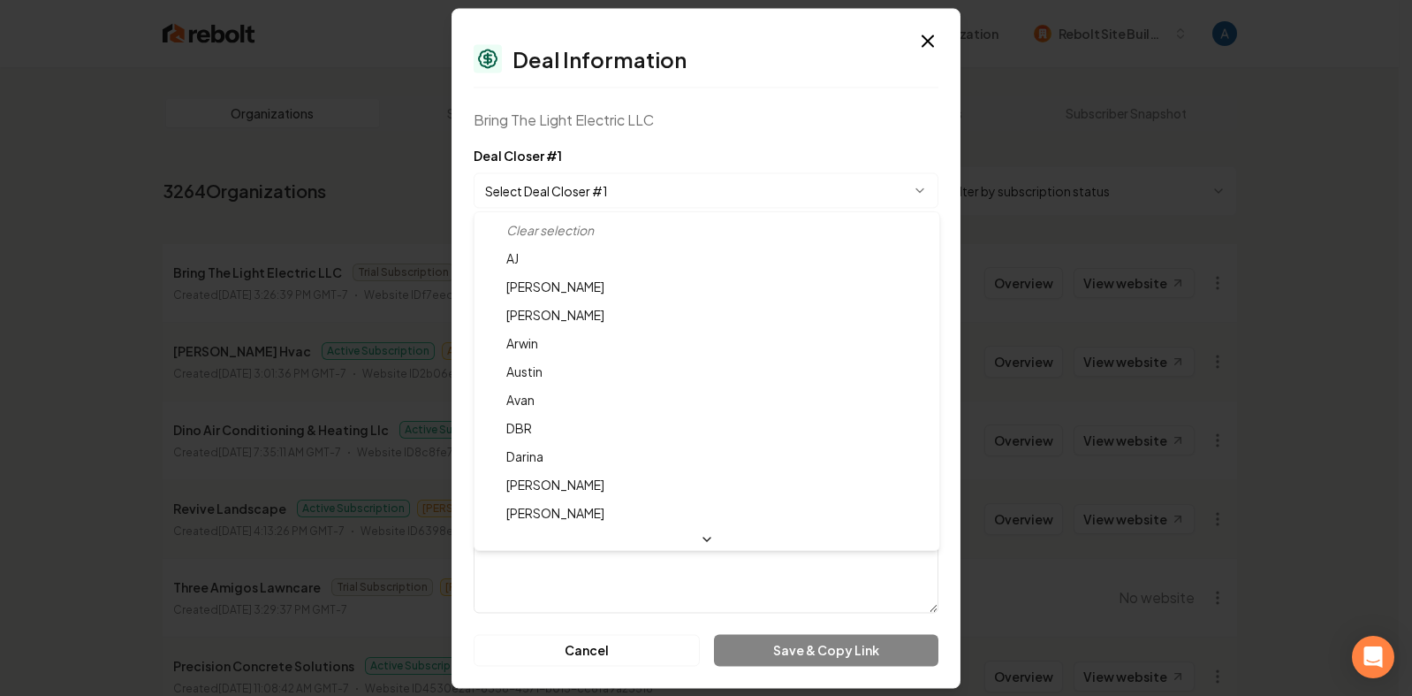
select select "**********"
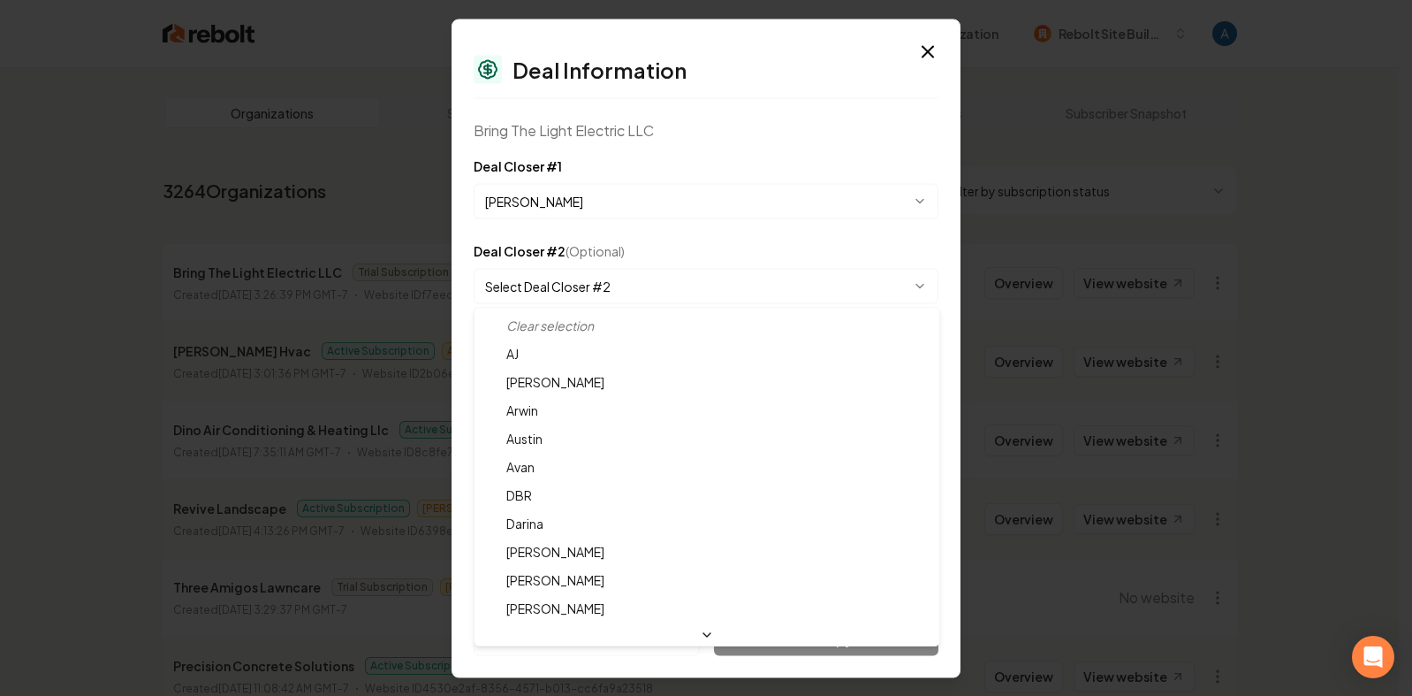
click at [631, 293] on body "Dashboard Organization Rebolt Site Builder Organizations Spam Review SMM Ongoin…" at bounding box center [699, 348] width 1399 height 696
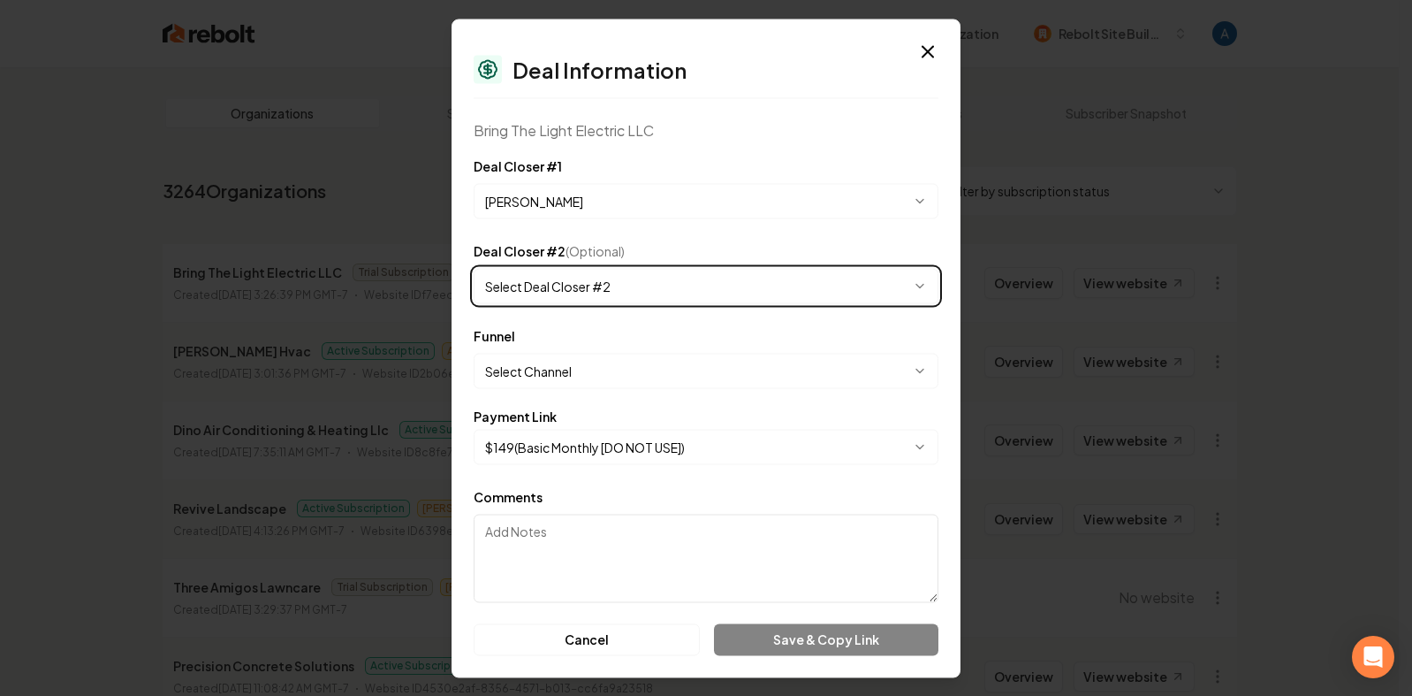
click at [456, 295] on body "Dashboard Organization Rebolt Site Builder Organizations Spam Review SMM Ongoin…" at bounding box center [699, 348] width 1399 height 696
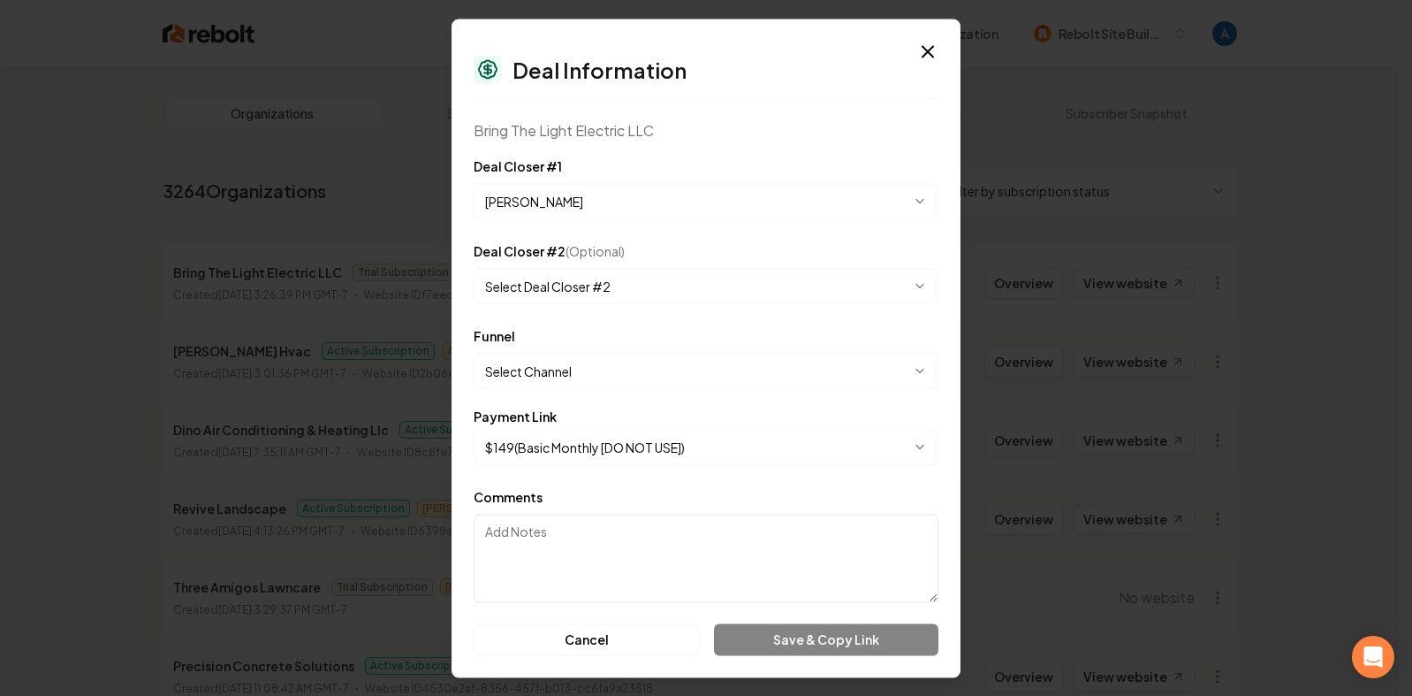
click at [578, 376] on body "Dashboard Organization Rebolt Site Builder Organizations Spam Review SMM Ongoin…" at bounding box center [699, 348] width 1399 height 696
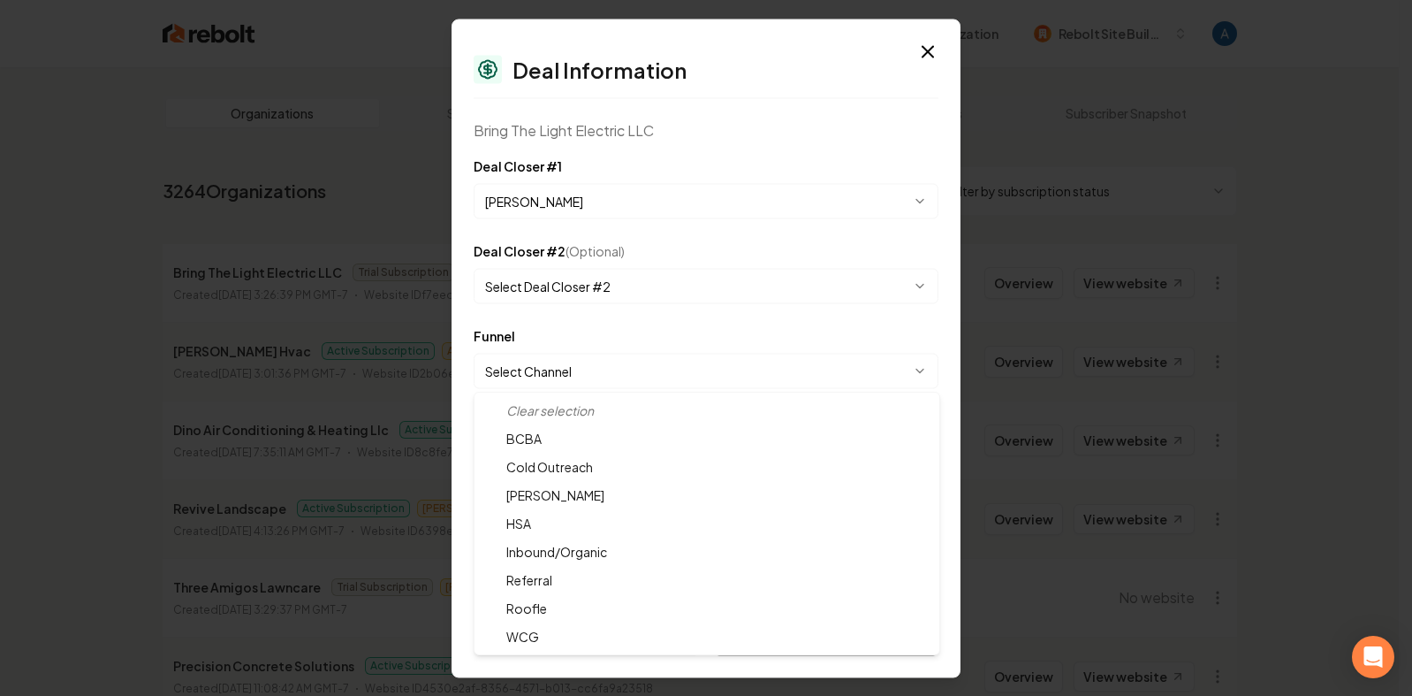
select select "**********"
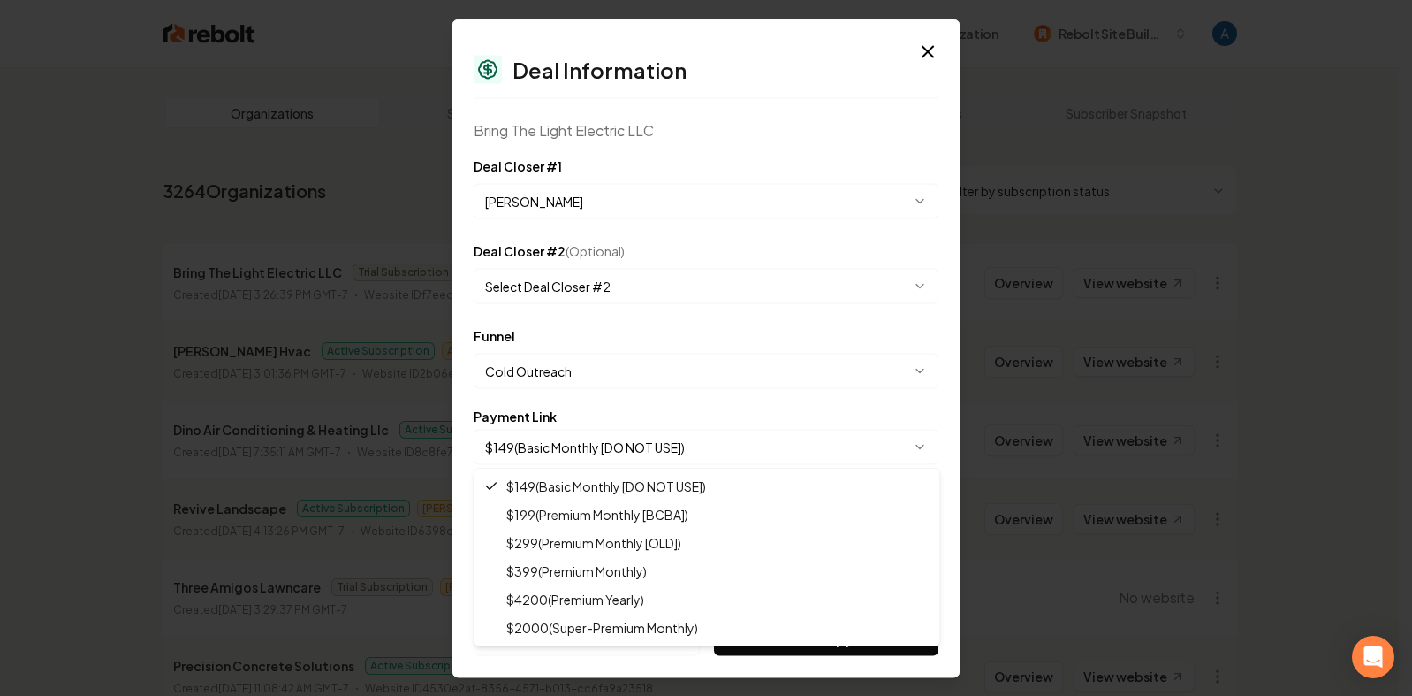
click at [580, 451] on body "Dashboard Organization Rebolt Site Builder Organizations Spam Review SMM Ongoin…" at bounding box center [699, 348] width 1399 height 696
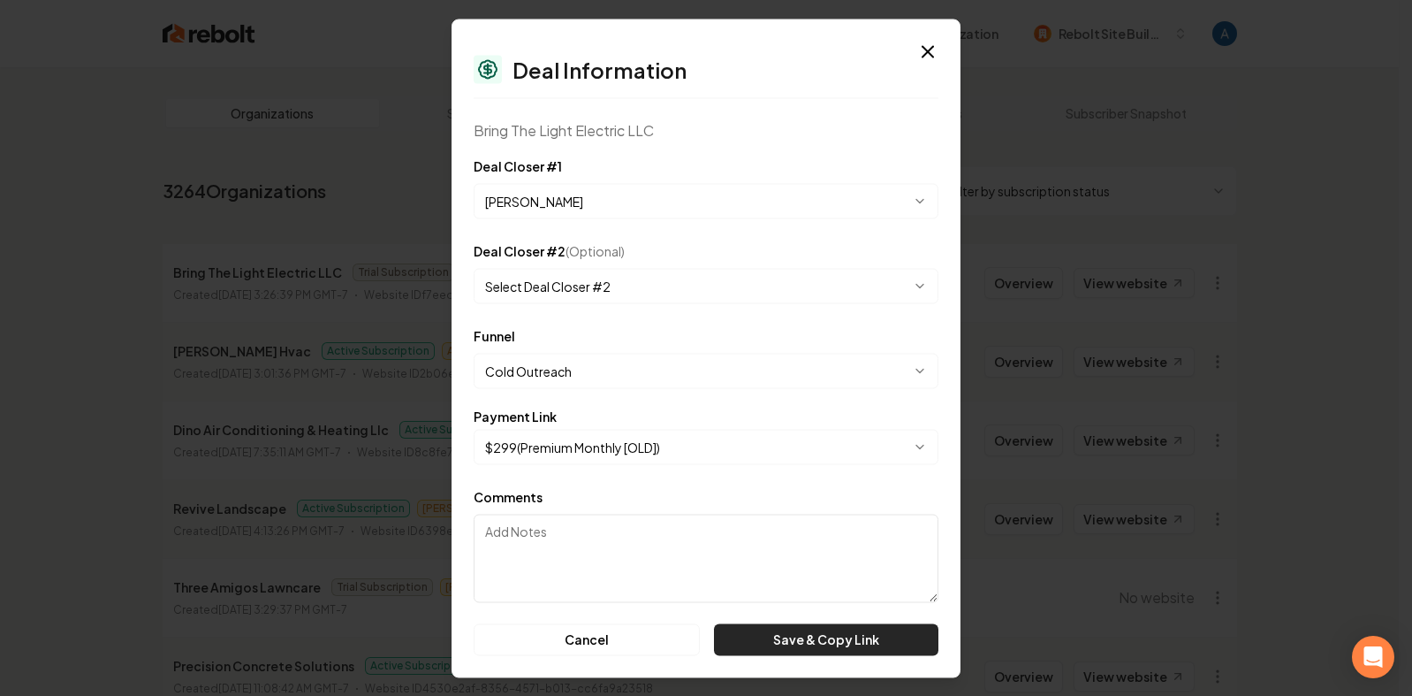
click at [820, 637] on button "Save & Copy Link" at bounding box center [826, 639] width 224 height 32
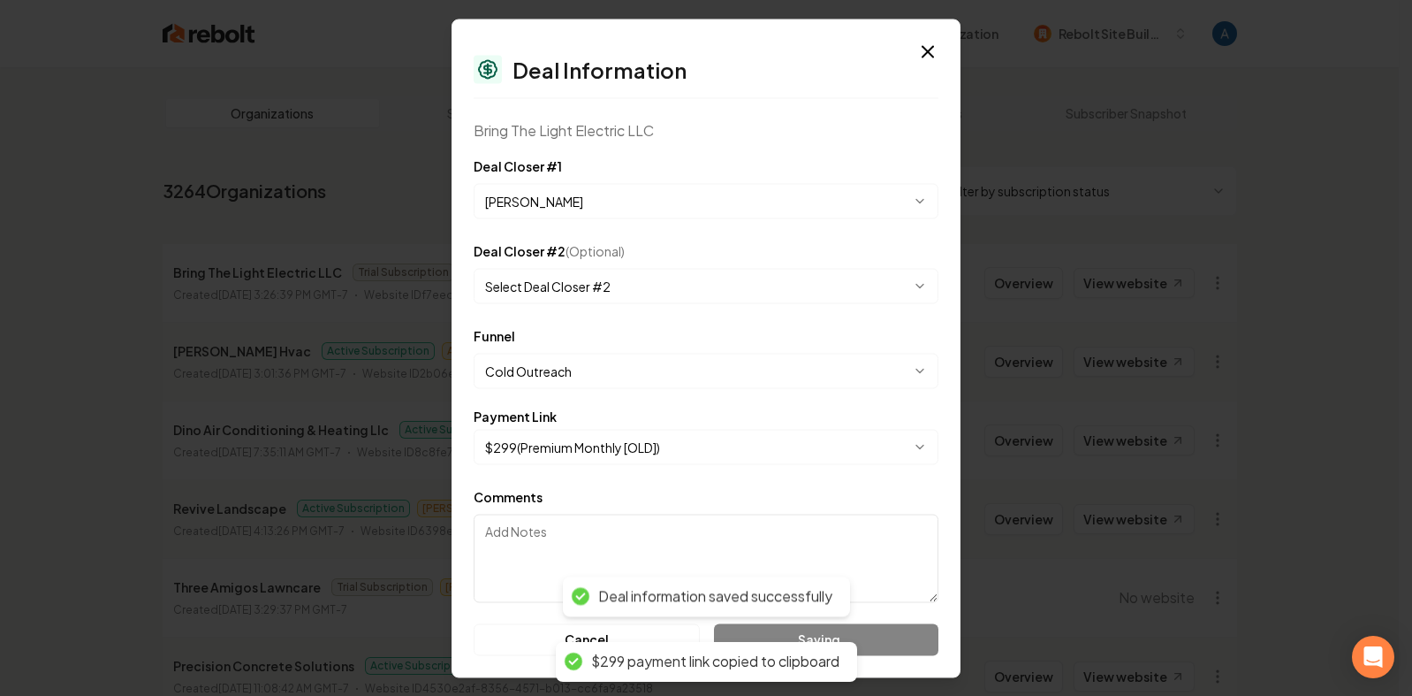
select select "**********"
